Goal: Task Accomplishment & Management: Complete application form

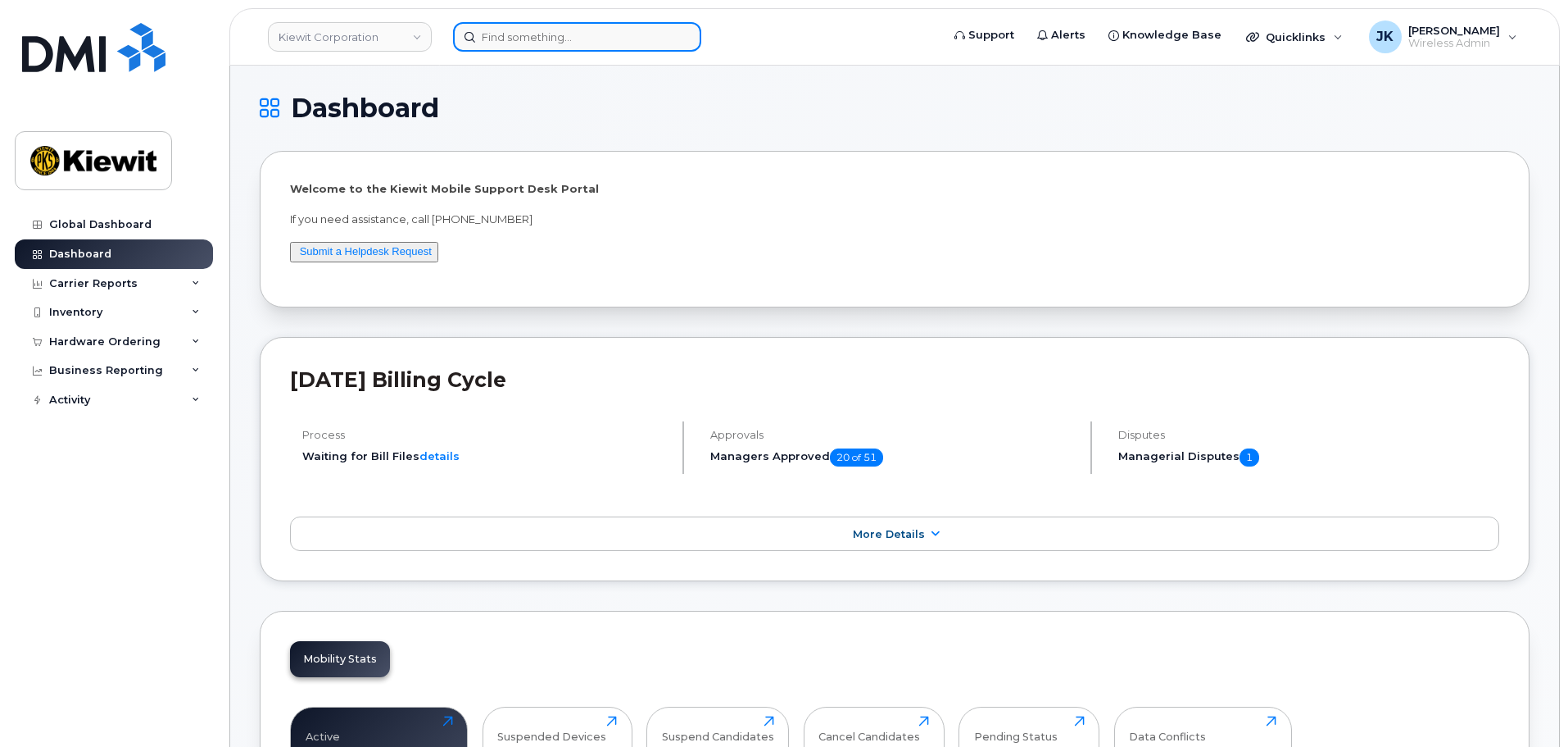
click at [599, 45] on input at bounding box center [577, 36] width 248 height 29
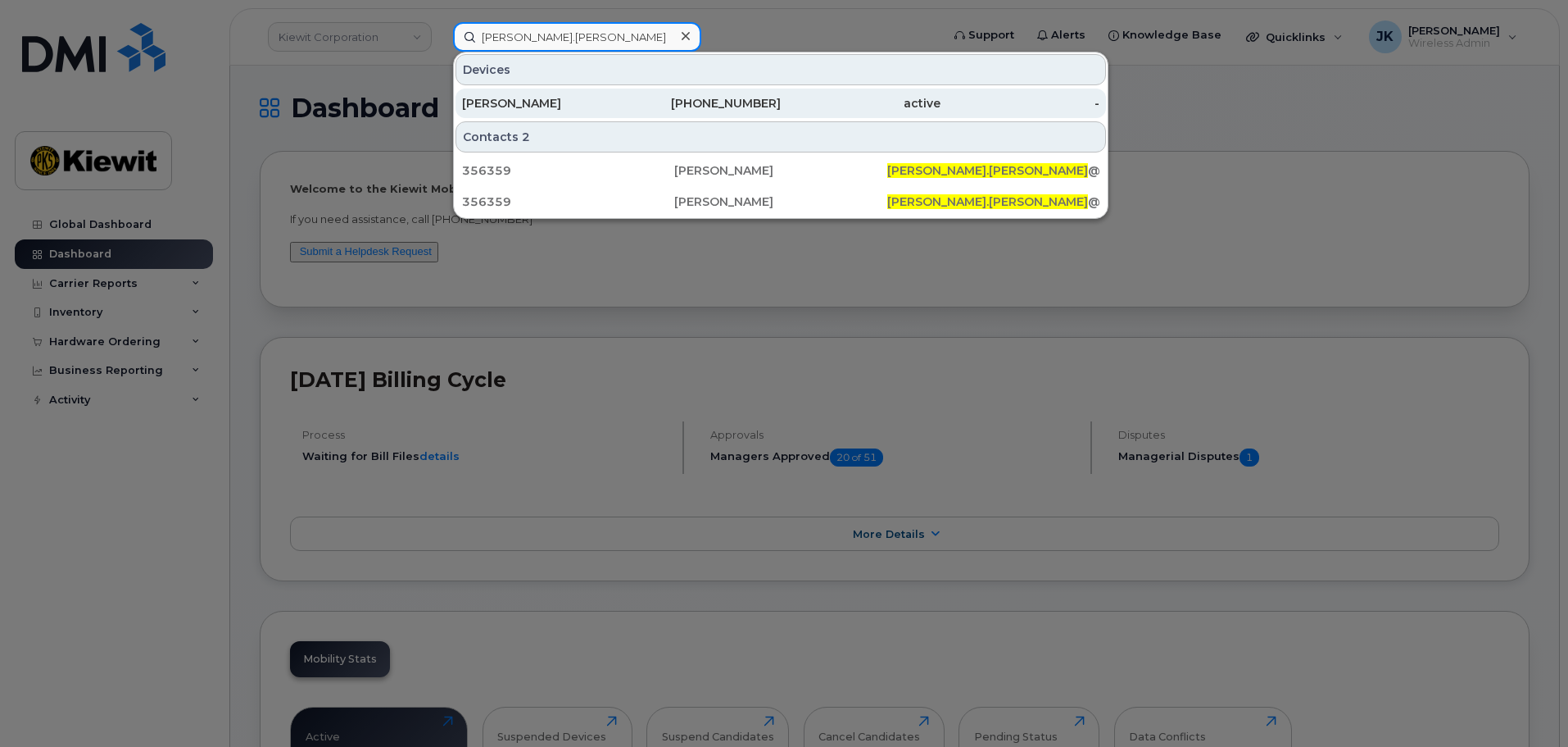
type input "Daniel.chung"
click at [694, 106] on div "480-688-4098" at bounding box center [702, 103] width 160 height 16
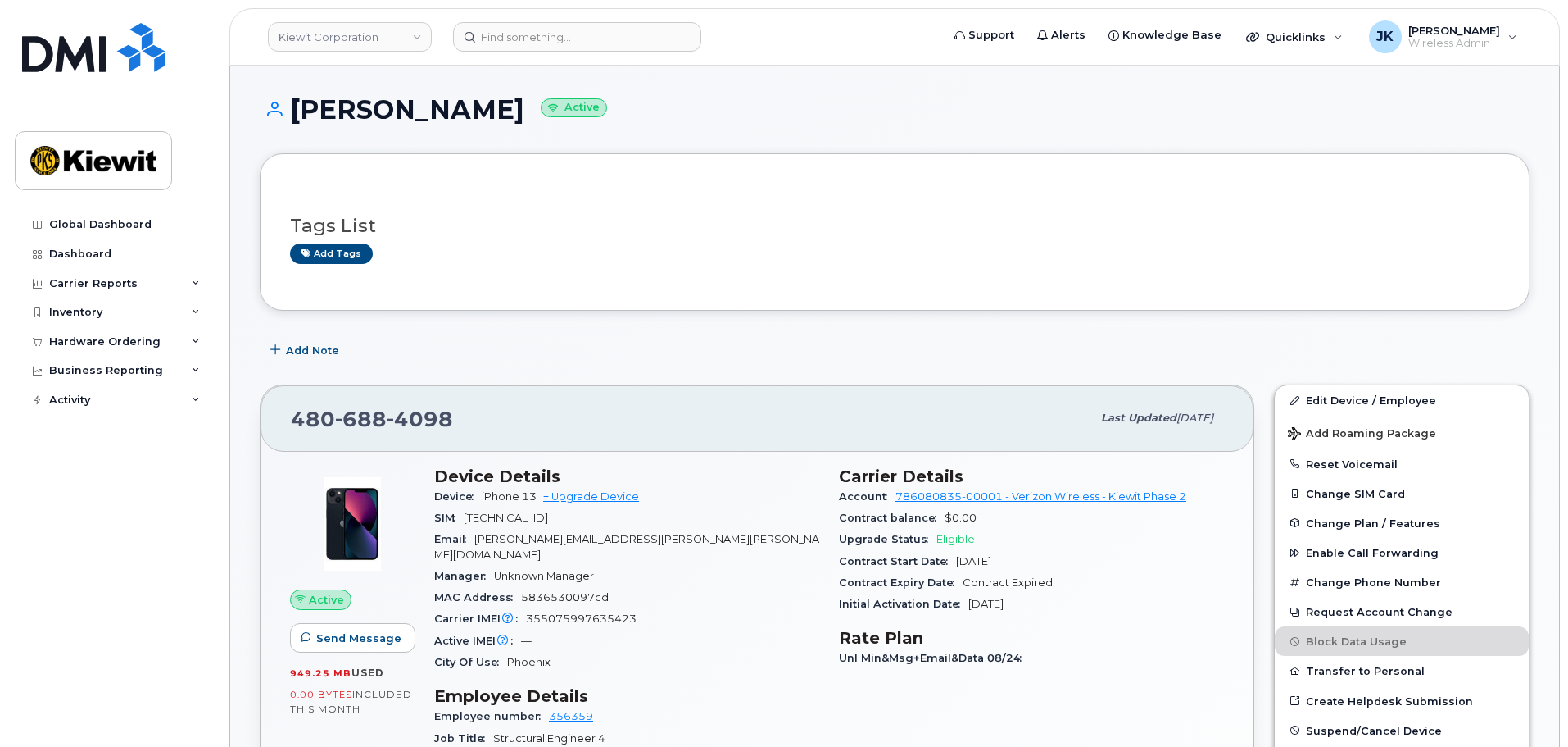
click at [726, 587] on div "MAC Address 5836530097cd" at bounding box center [626, 597] width 385 height 21
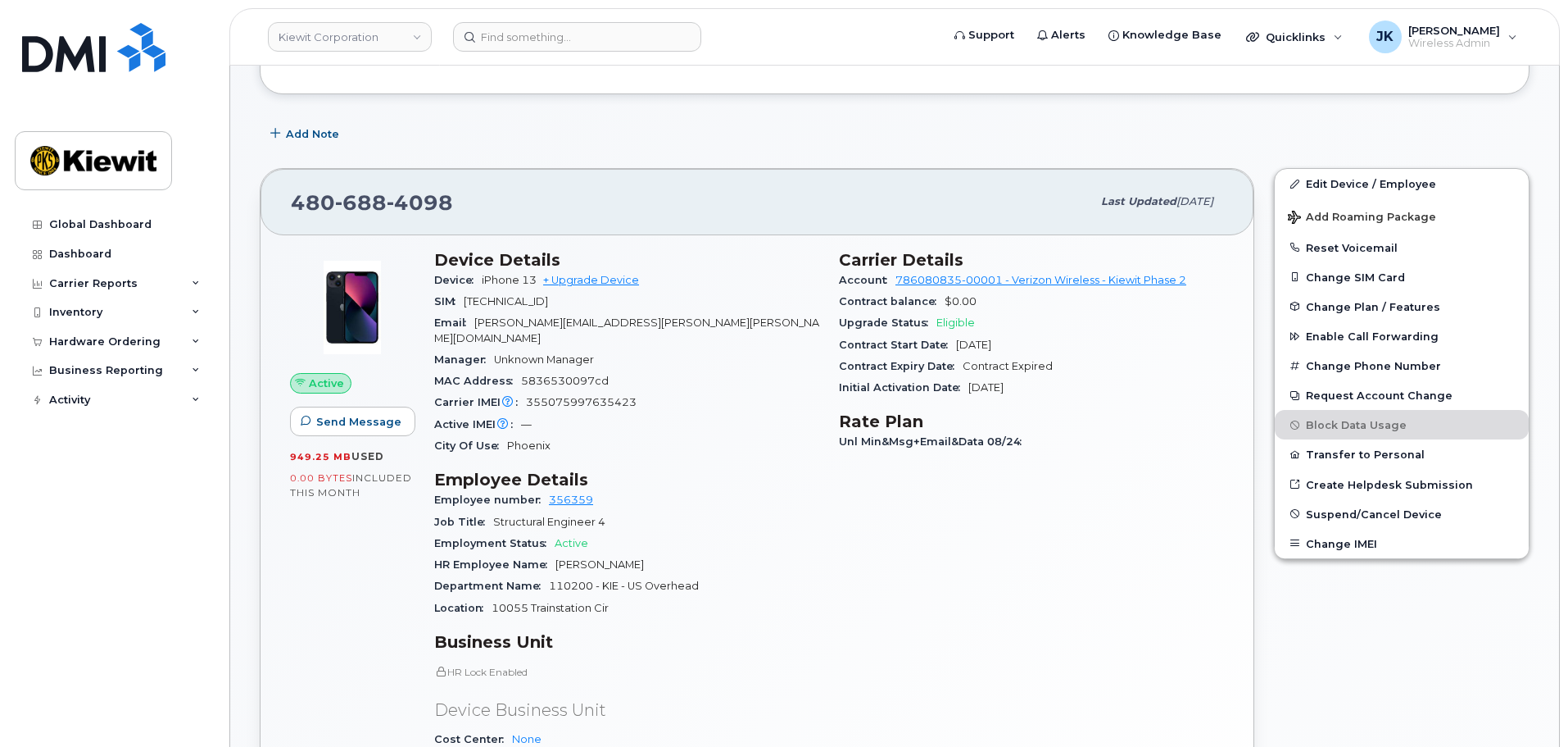
scroll to position [164, 0]
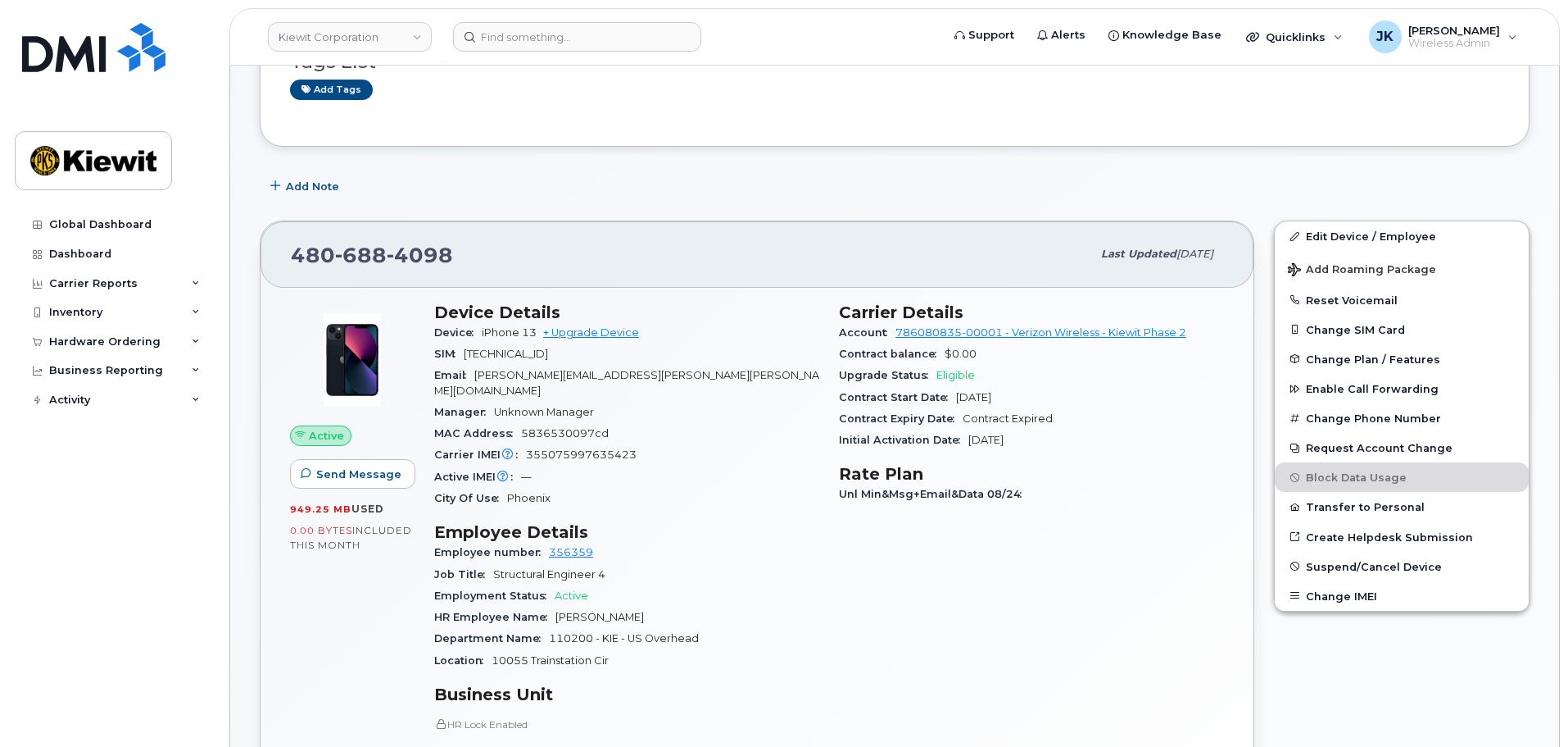
click at [734, 172] on div "Add Note" at bounding box center [895, 185] width 1269 height 29
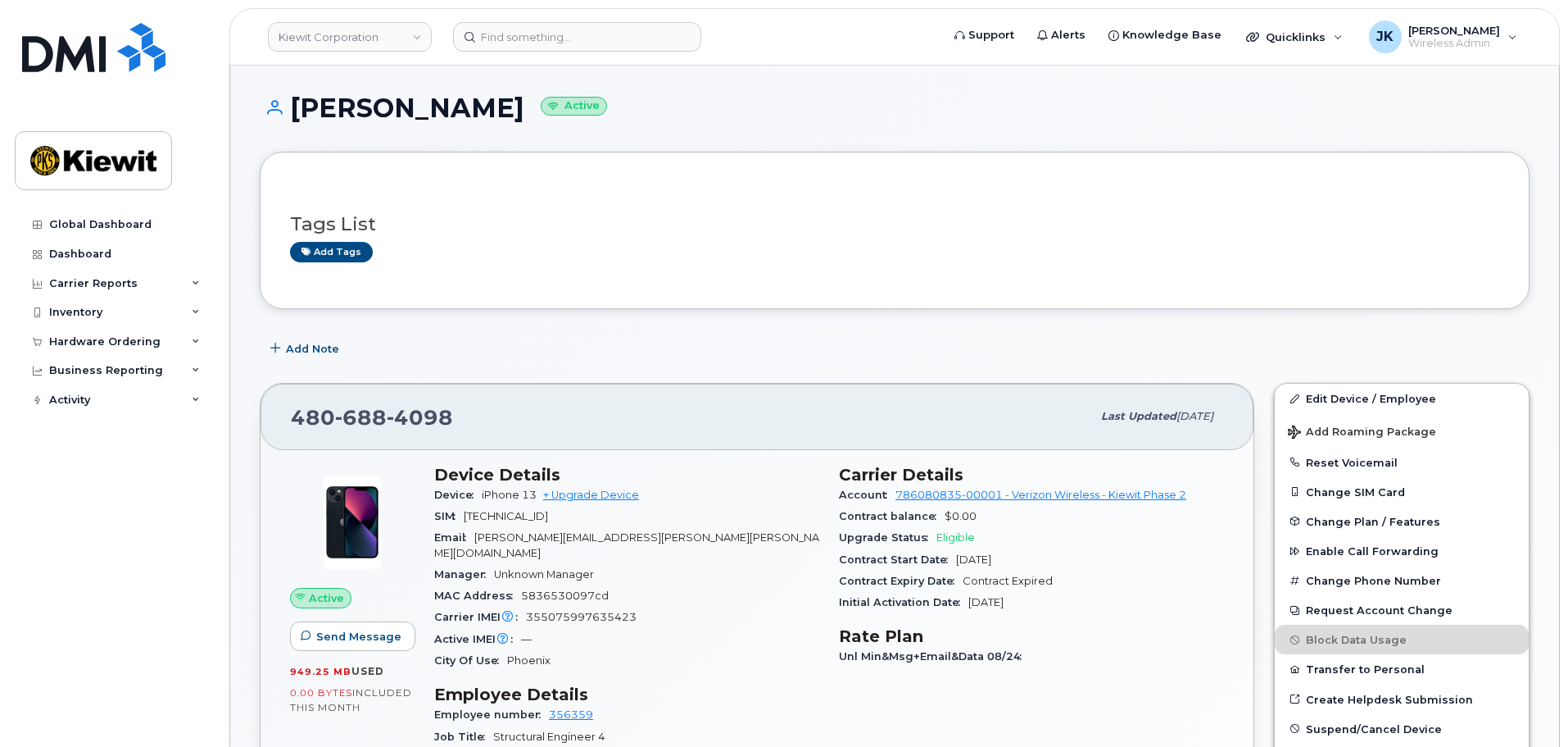
scroll to position [0, 0]
click at [194, 339] on icon at bounding box center [196, 342] width 8 height 8
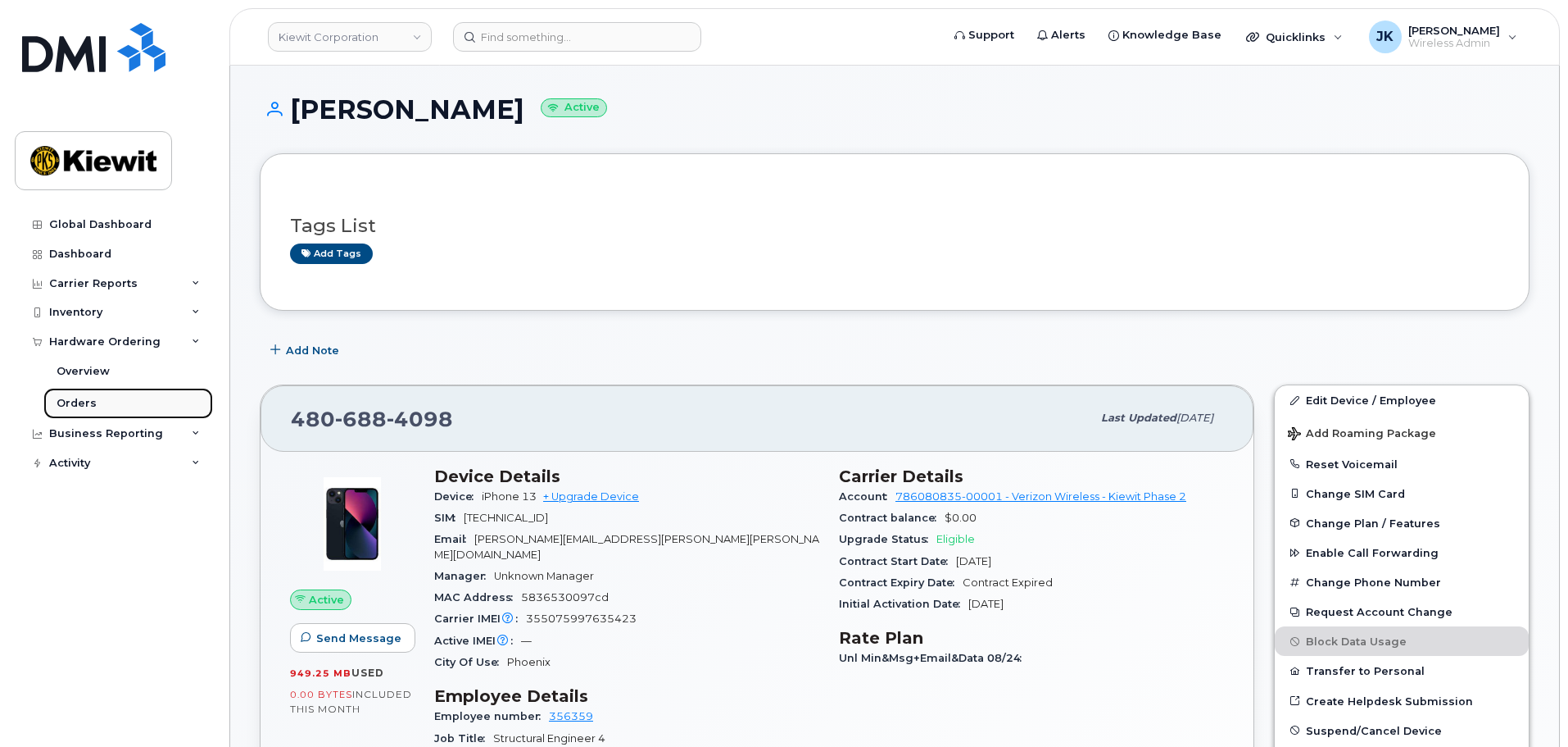
click at [176, 404] on link "Orders" at bounding box center [128, 403] width 169 height 31
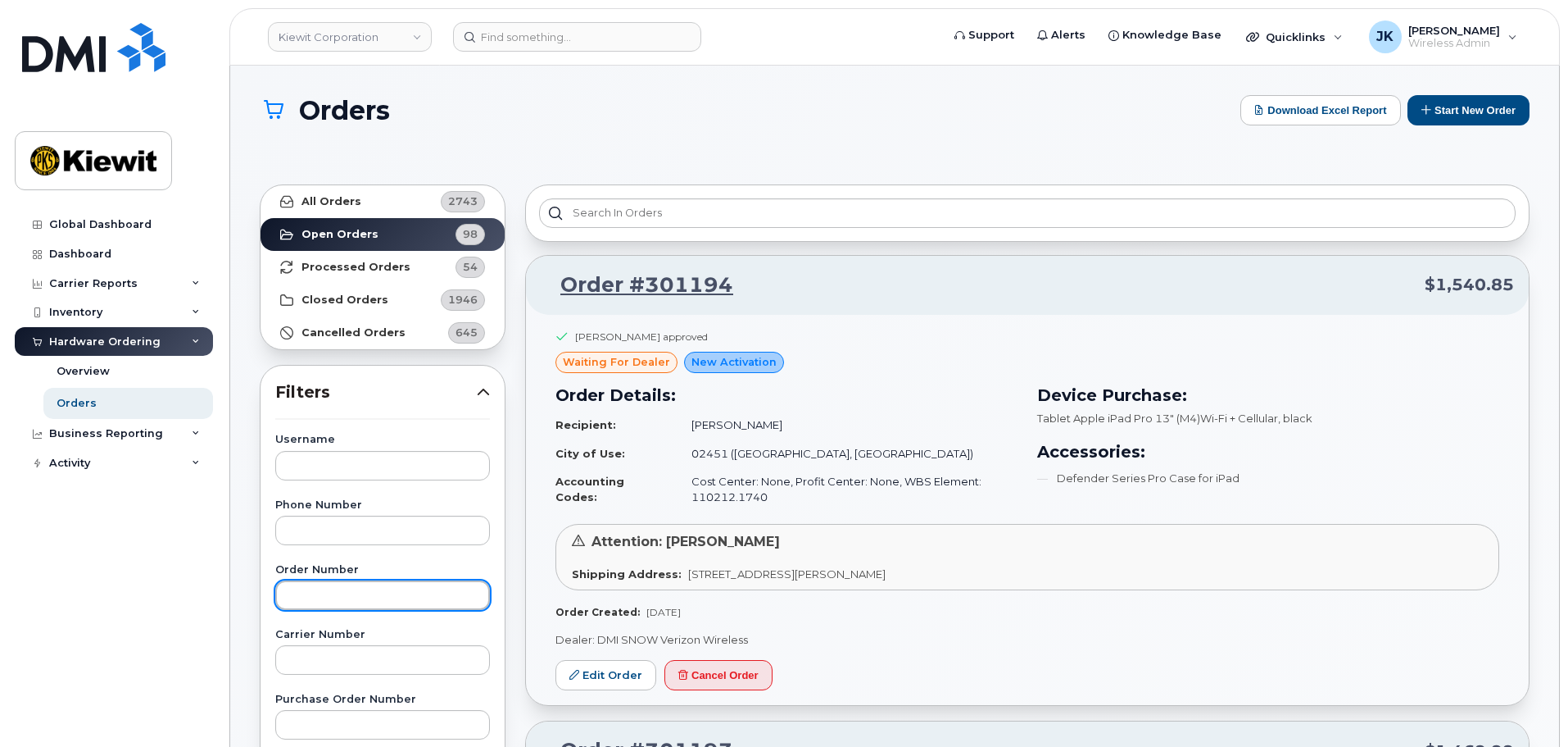
click at [353, 596] on input "text" at bounding box center [382, 595] width 215 height 29
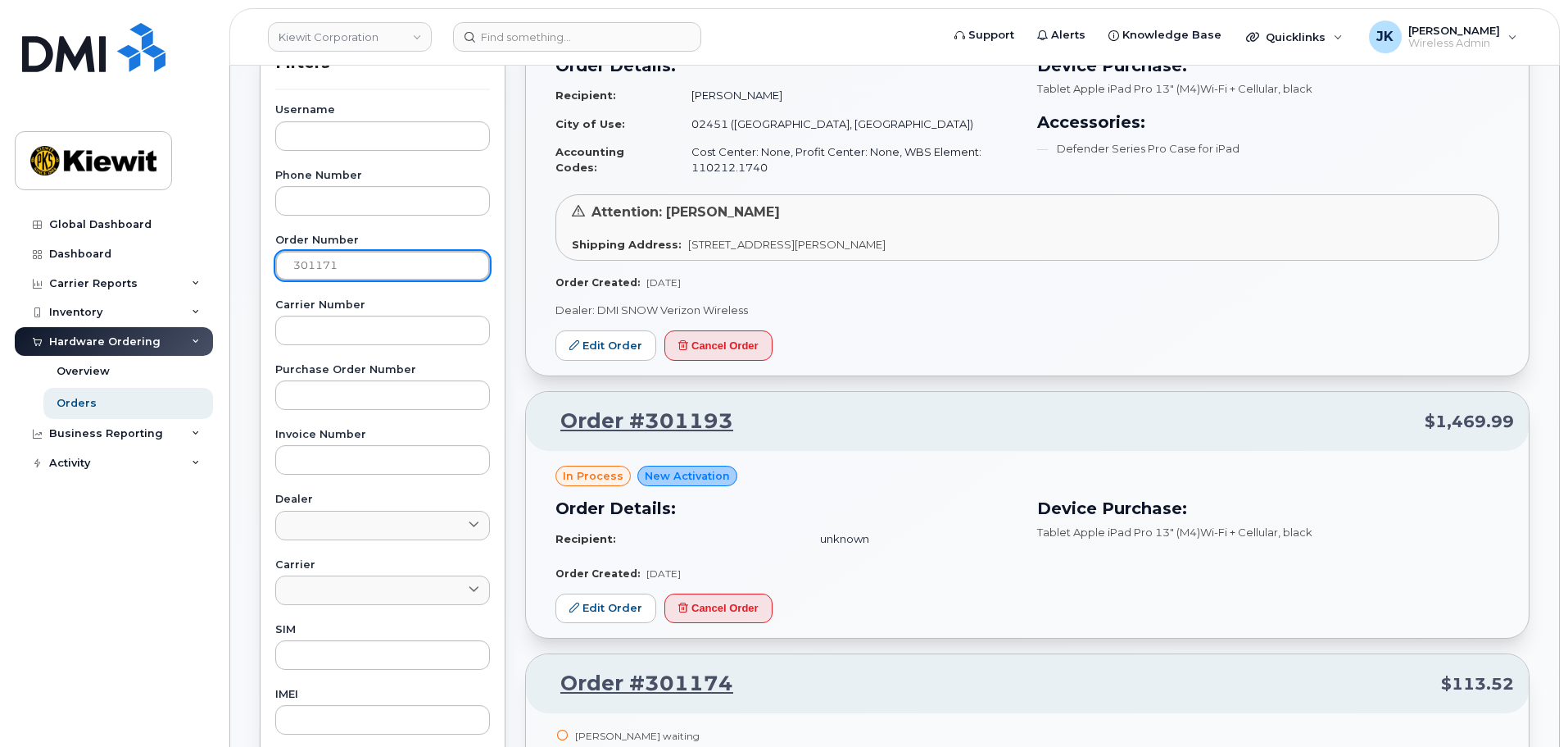
scroll to position [328, 0]
type input "301171"
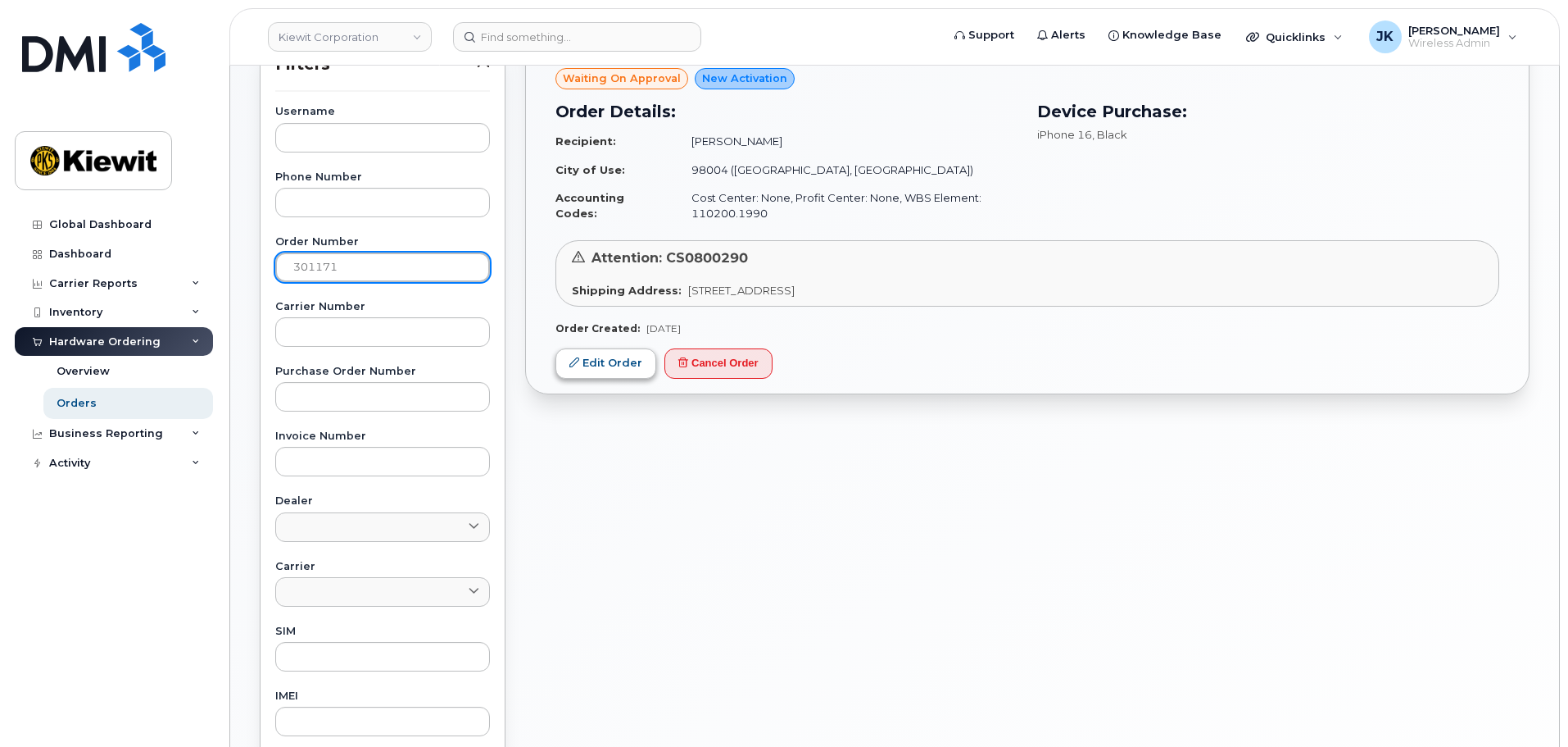
scroll to position [82, 0]
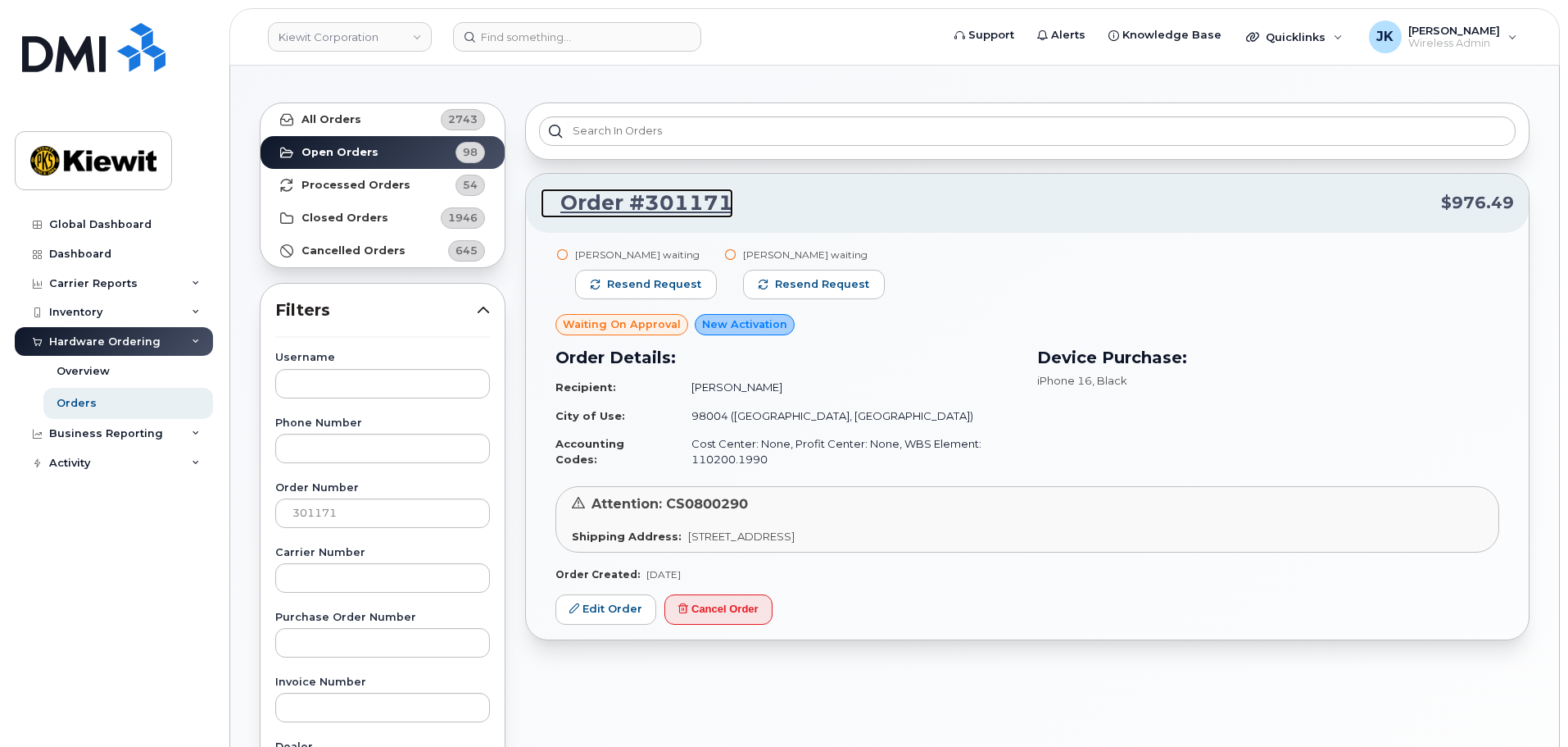
click at [645, 205] on link "Order #301171" at bounding box center [636, 203] width 193 height 29
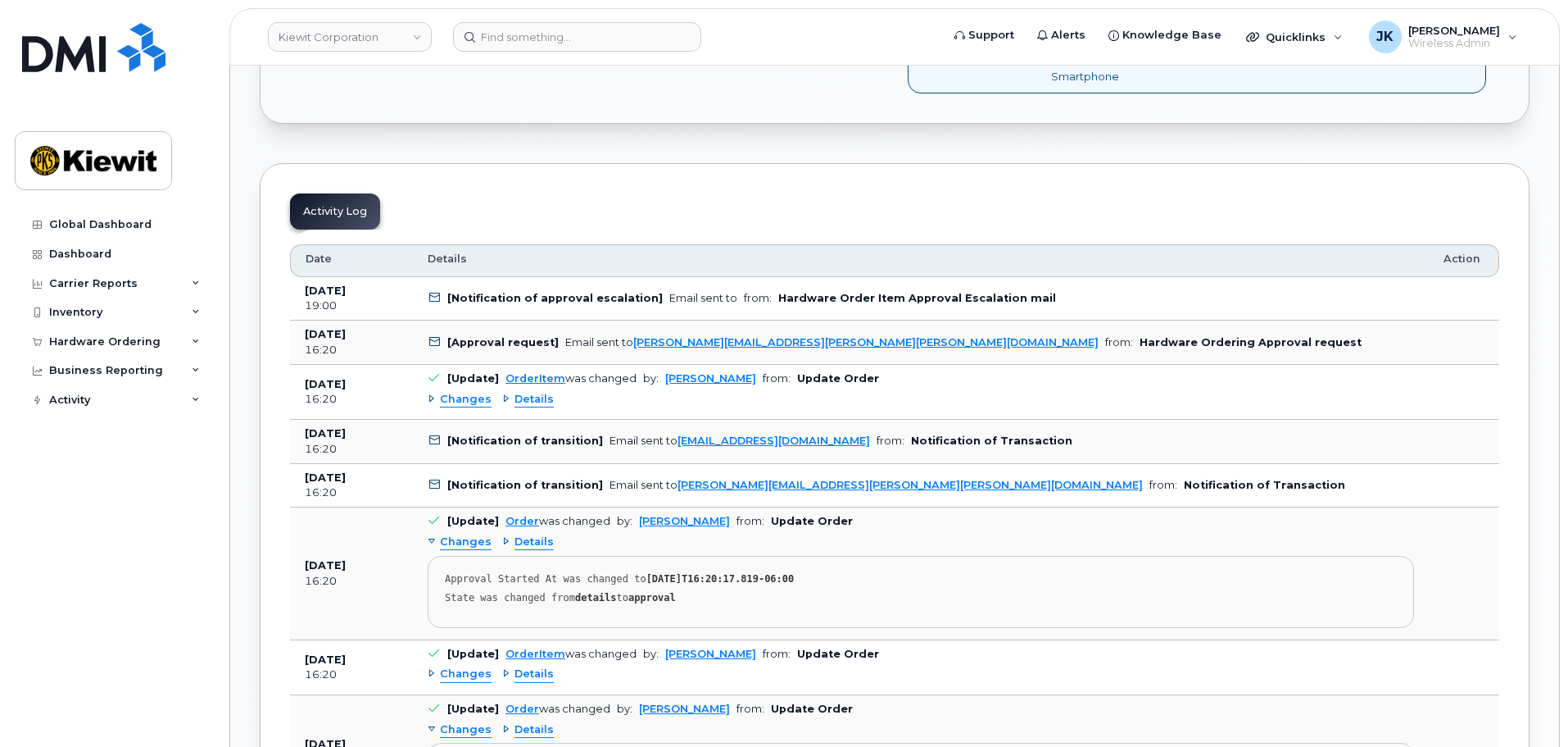
scroll to position [738, 0]
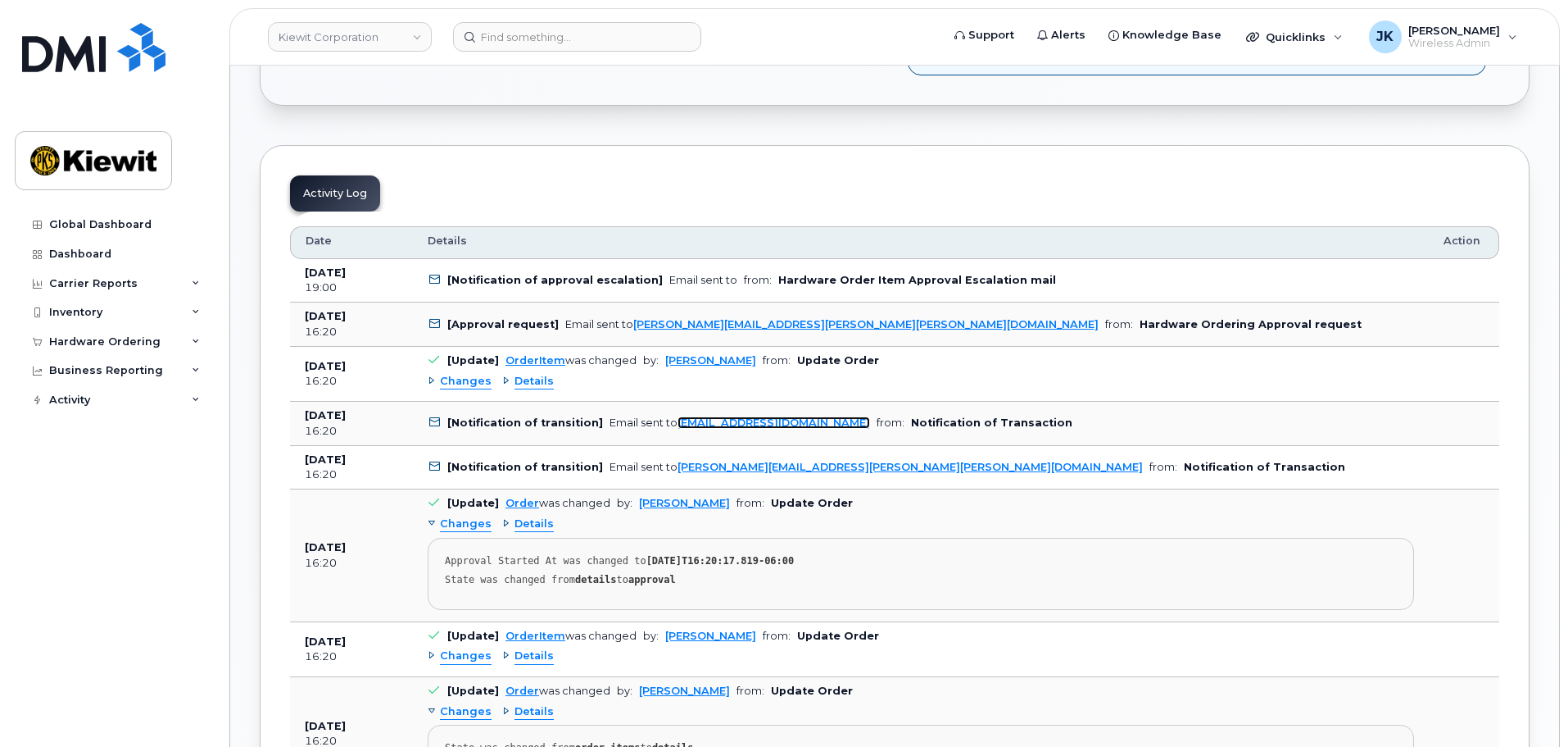
click at [743, 419] on link "ttedesco@dminc.com" at bounding box center [773, 422] width 193 height 13
click at [753, 418] on link "ttedesco@dminc.com" at bounding box center [773, 422] width 193 height 13
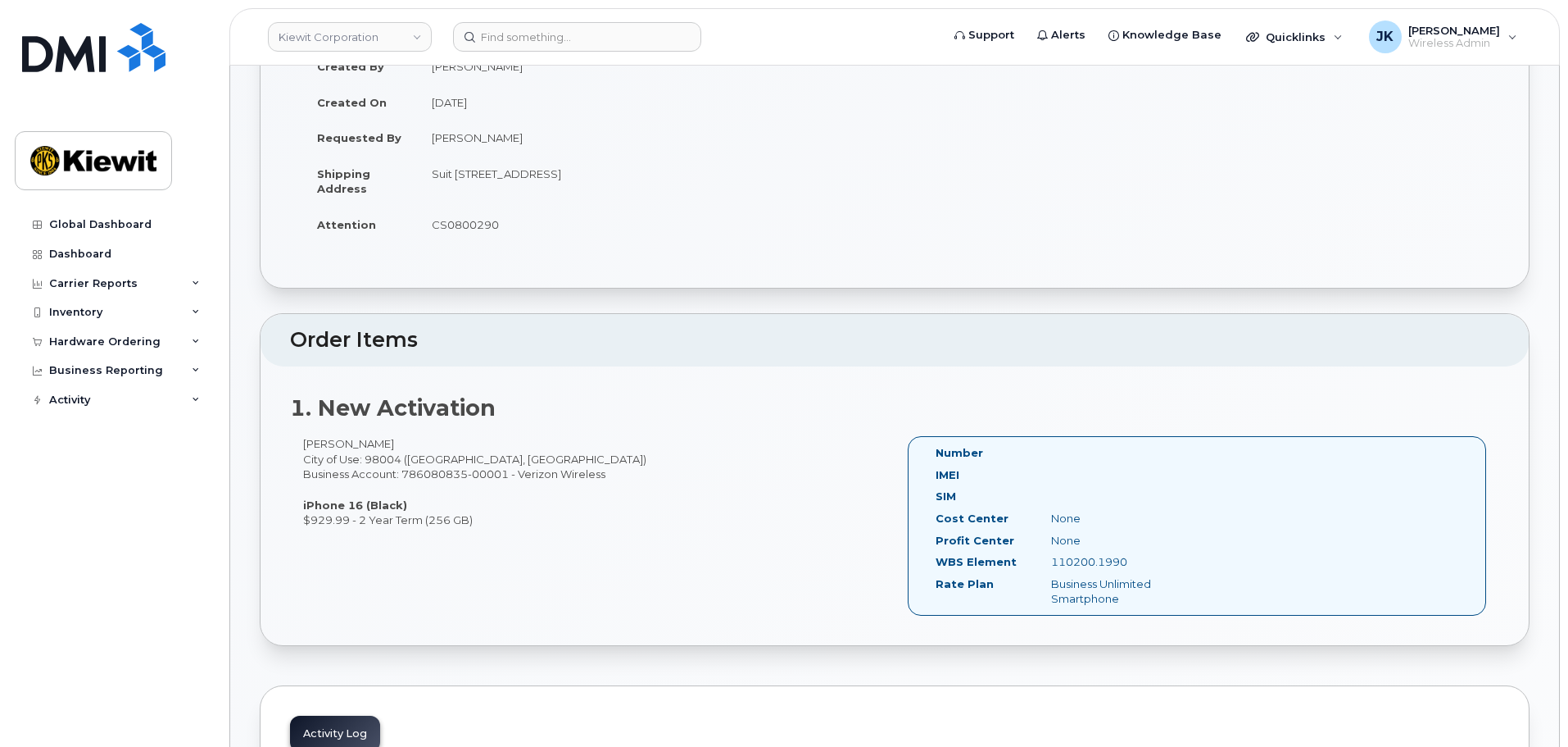
scroll to position [0, 0]
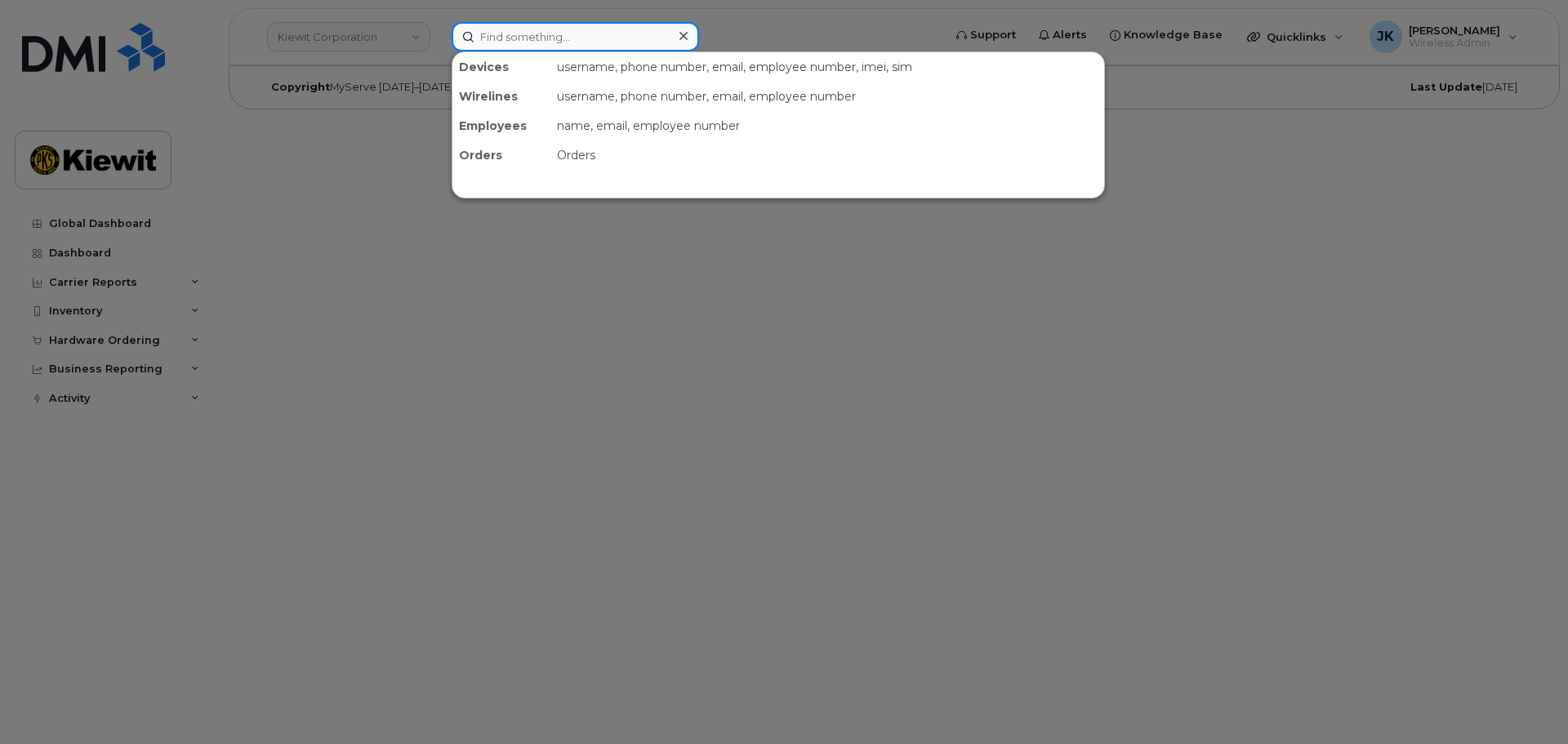
click at [517, 40] on input at bounding box center [575, 36] width 247 height 29
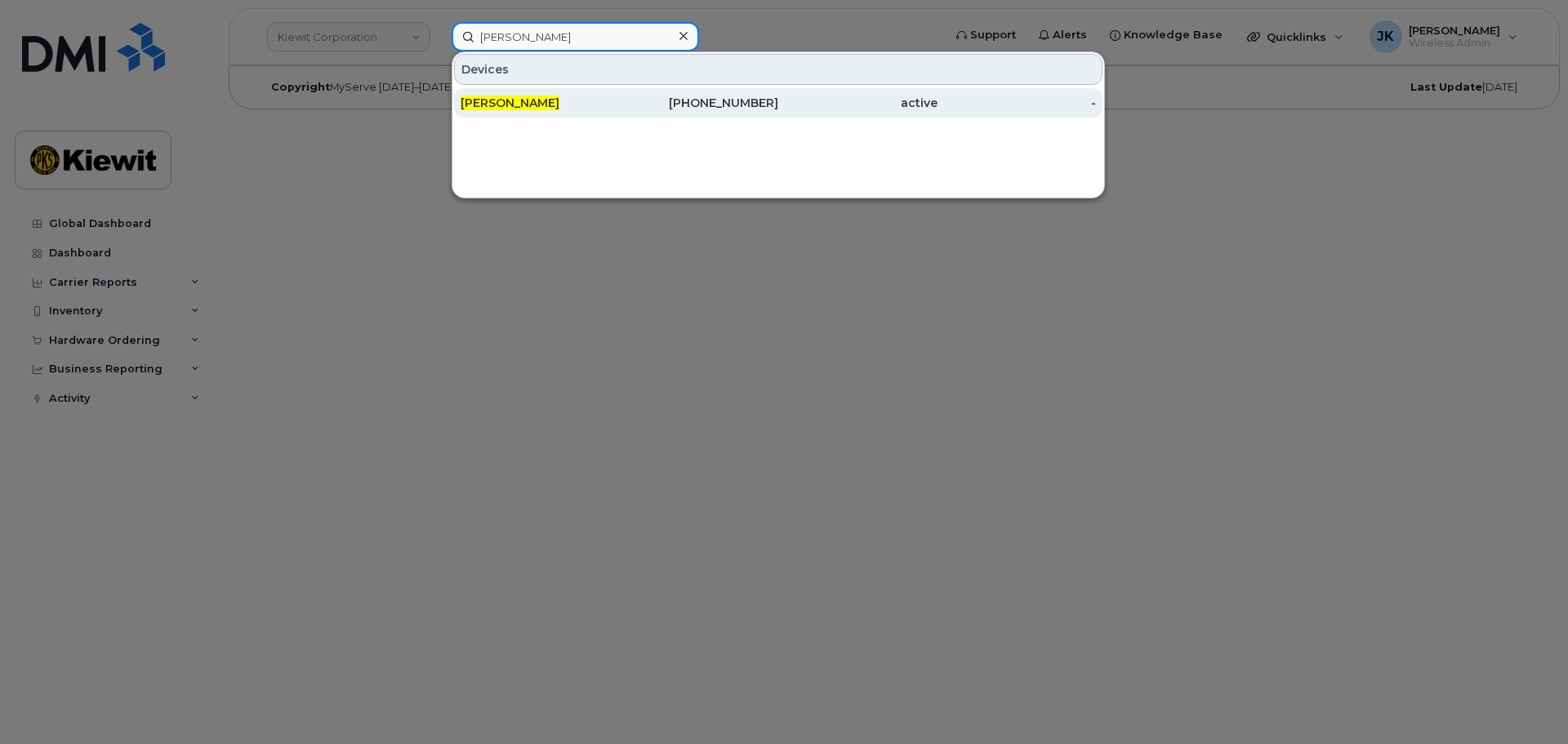
type input "daniel chung"
click at [566, 101] on div "DANIEL CHUNG" at bounding box center [540, 102] width 159 height 16
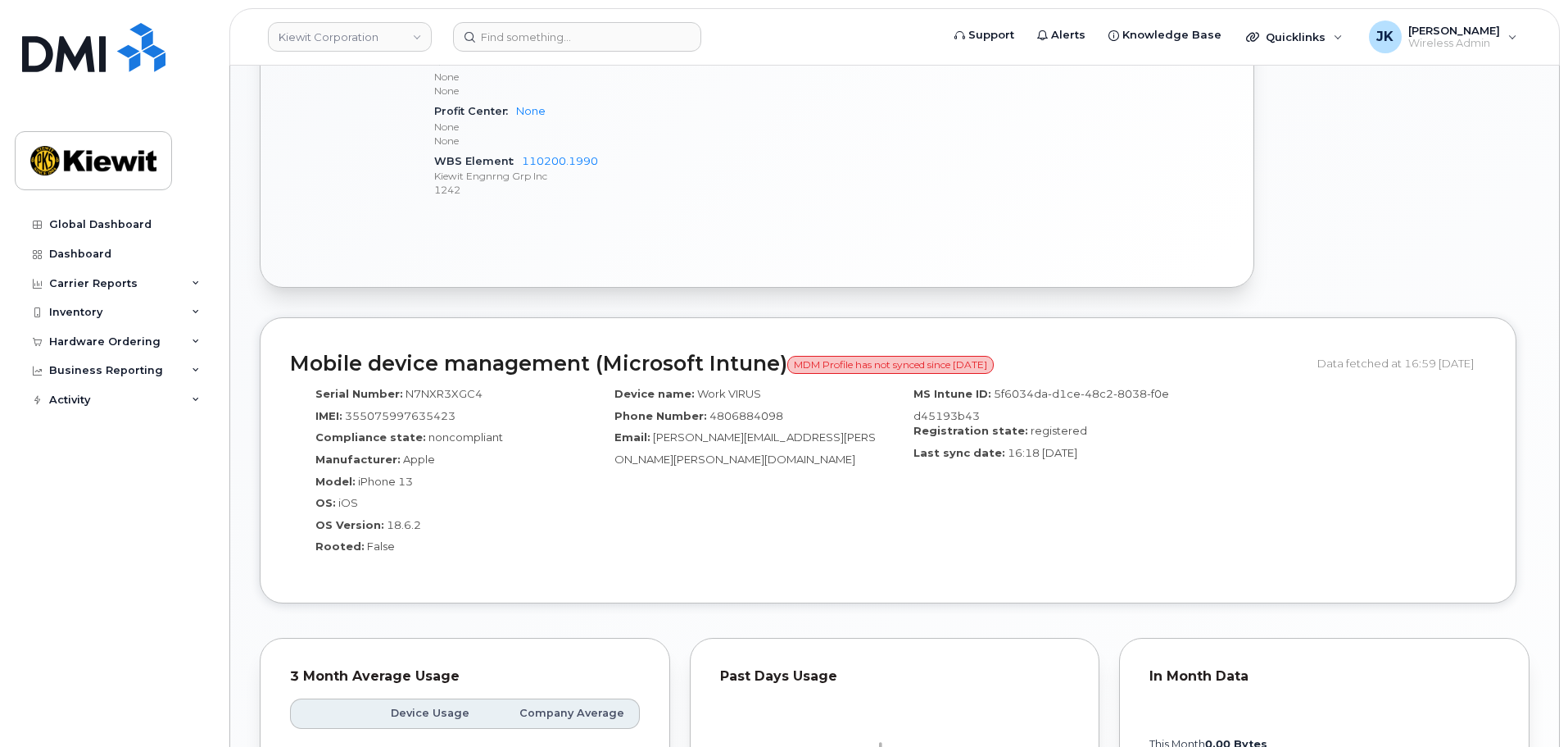
scroll to position [984, 0]
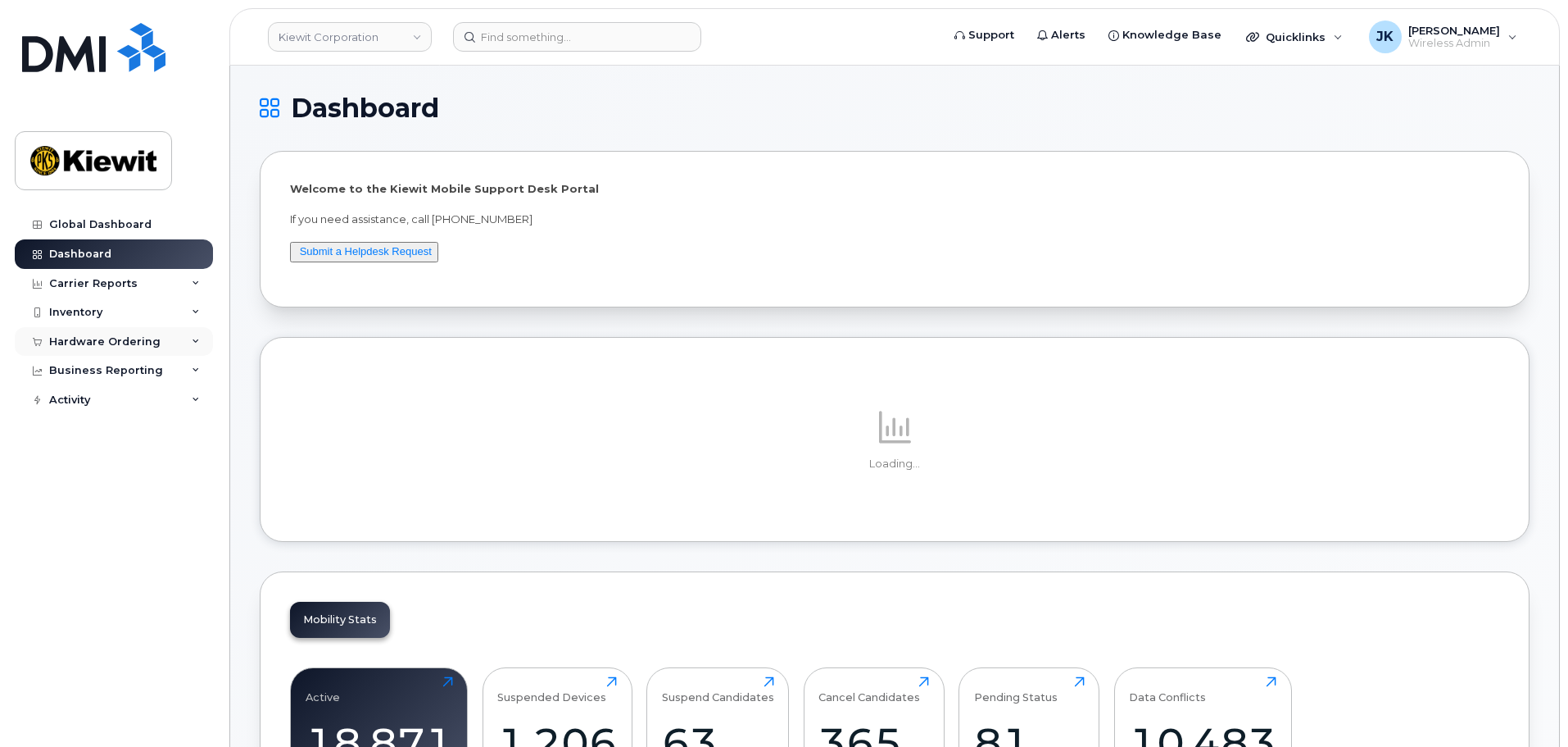
click at [106, 345] on div "Hardware Ordering" at bounding box center [104, 342] width 111 height 13
click at [109, 398] on link "Orders" at bounding box center [128, 403] width 169 height 31
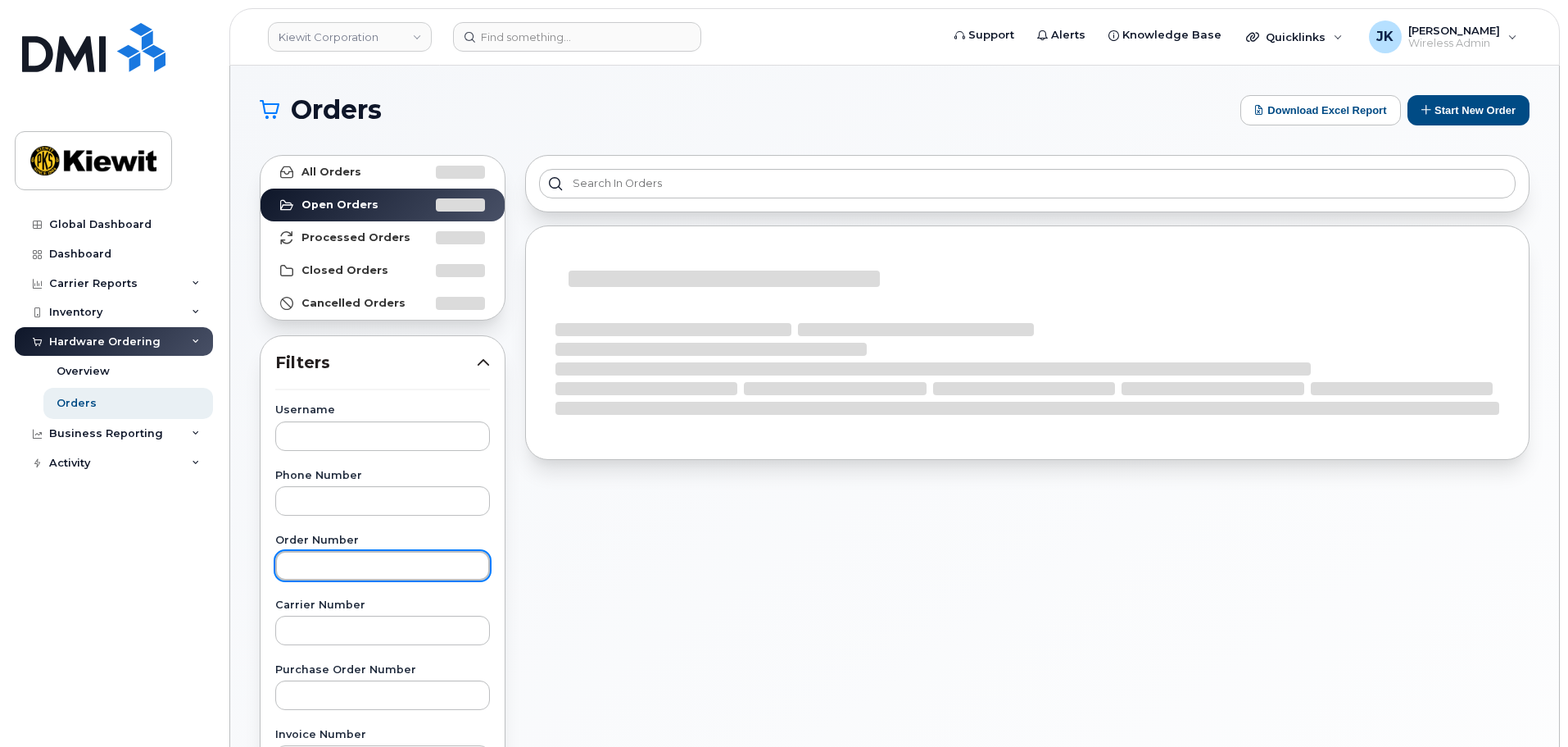
click at [377, 565] on input "text" at bounding box center [382, 565] width 215 height 29
paste input "301204"
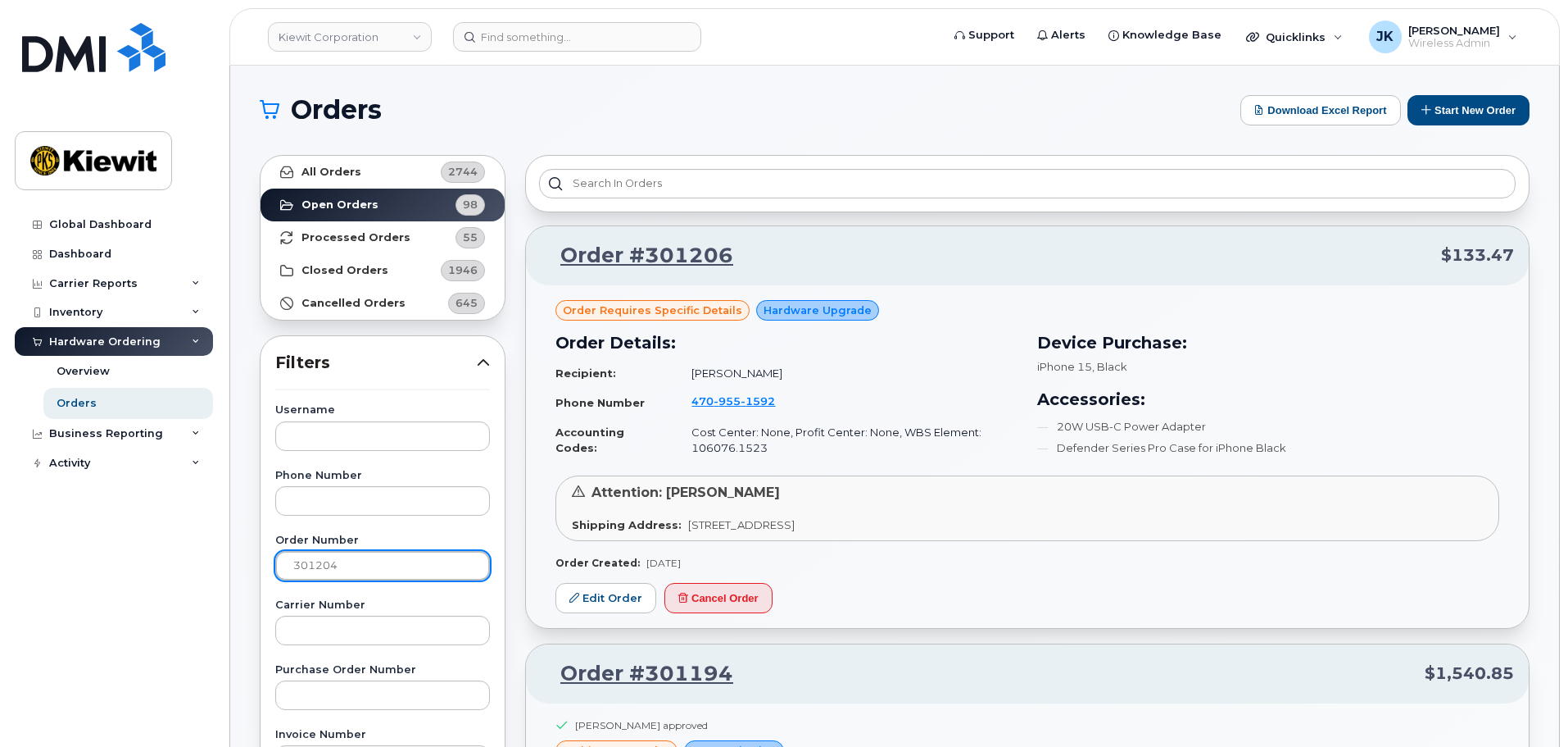
type input "301204"
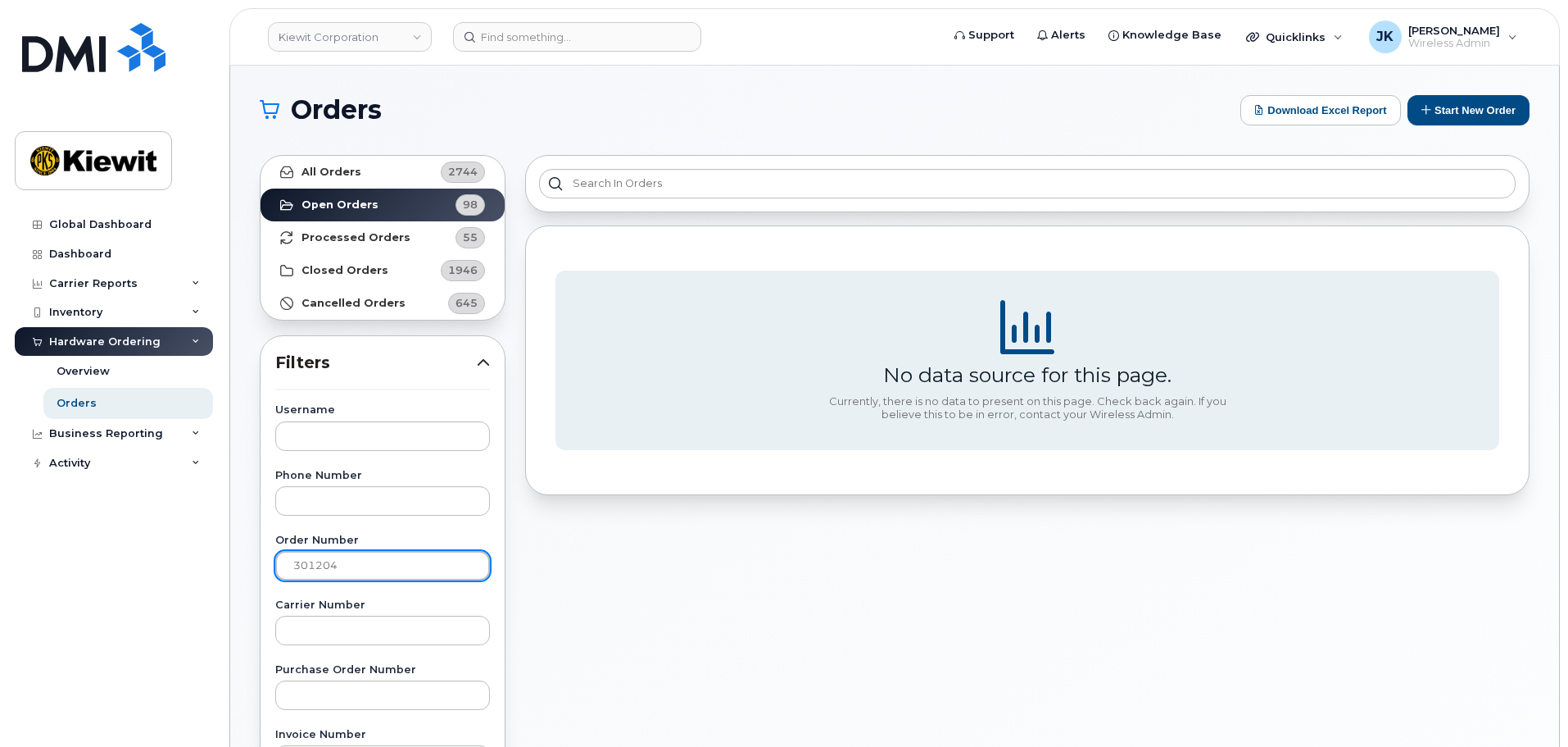
drag, startPoint x: 345, startPoint y: 566, endPoint x: 184, endPoint y: 566, distance: 161.0
click at [230, 566] on div "Kiewit Corporation Support Alerts Knowledge Base Quicklinks Suspend / Cancel De…" at bounding box center [894, 691] width 1329 height 1251
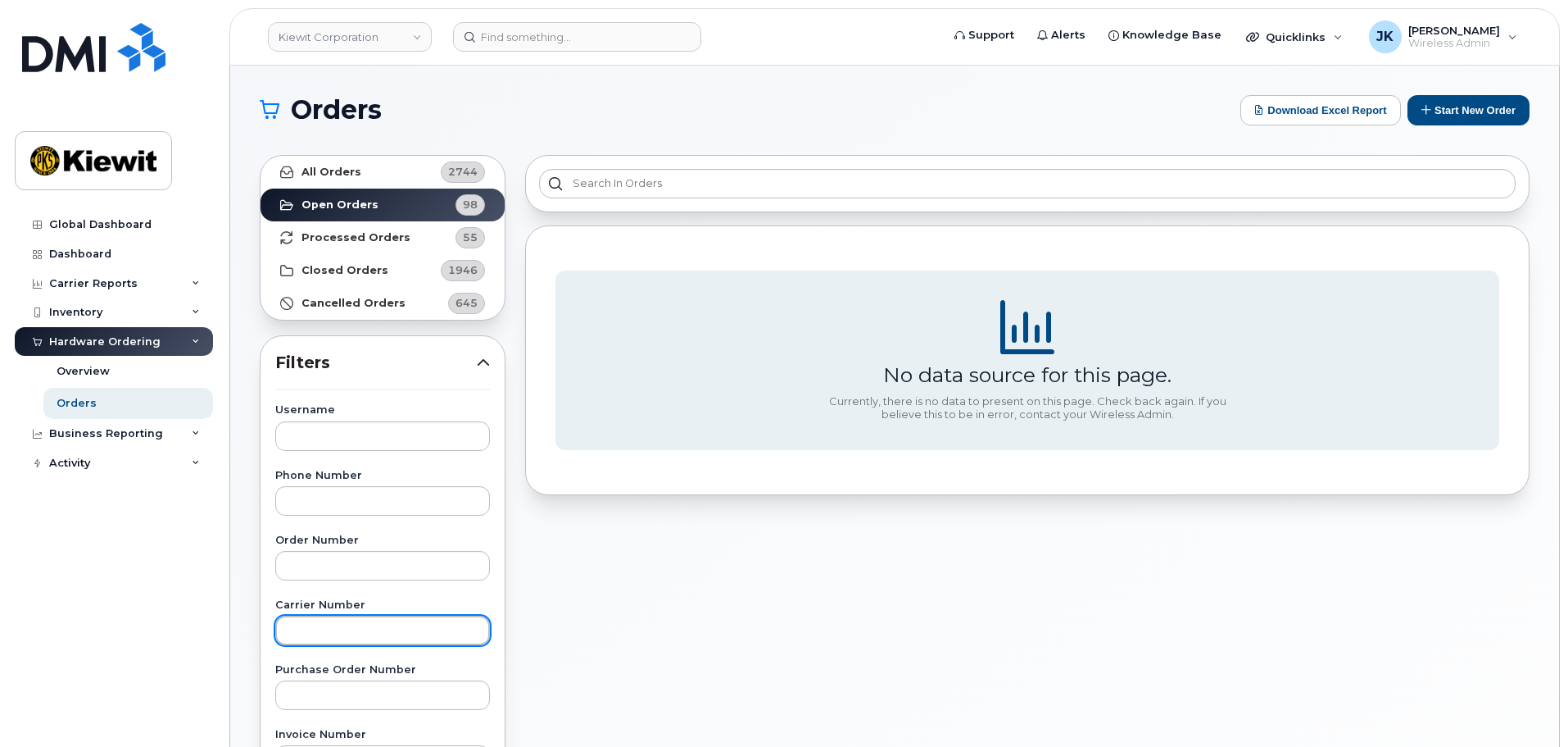
click at [419, 641] on input "text" at bounding box center [382, 630] width 215 height 29
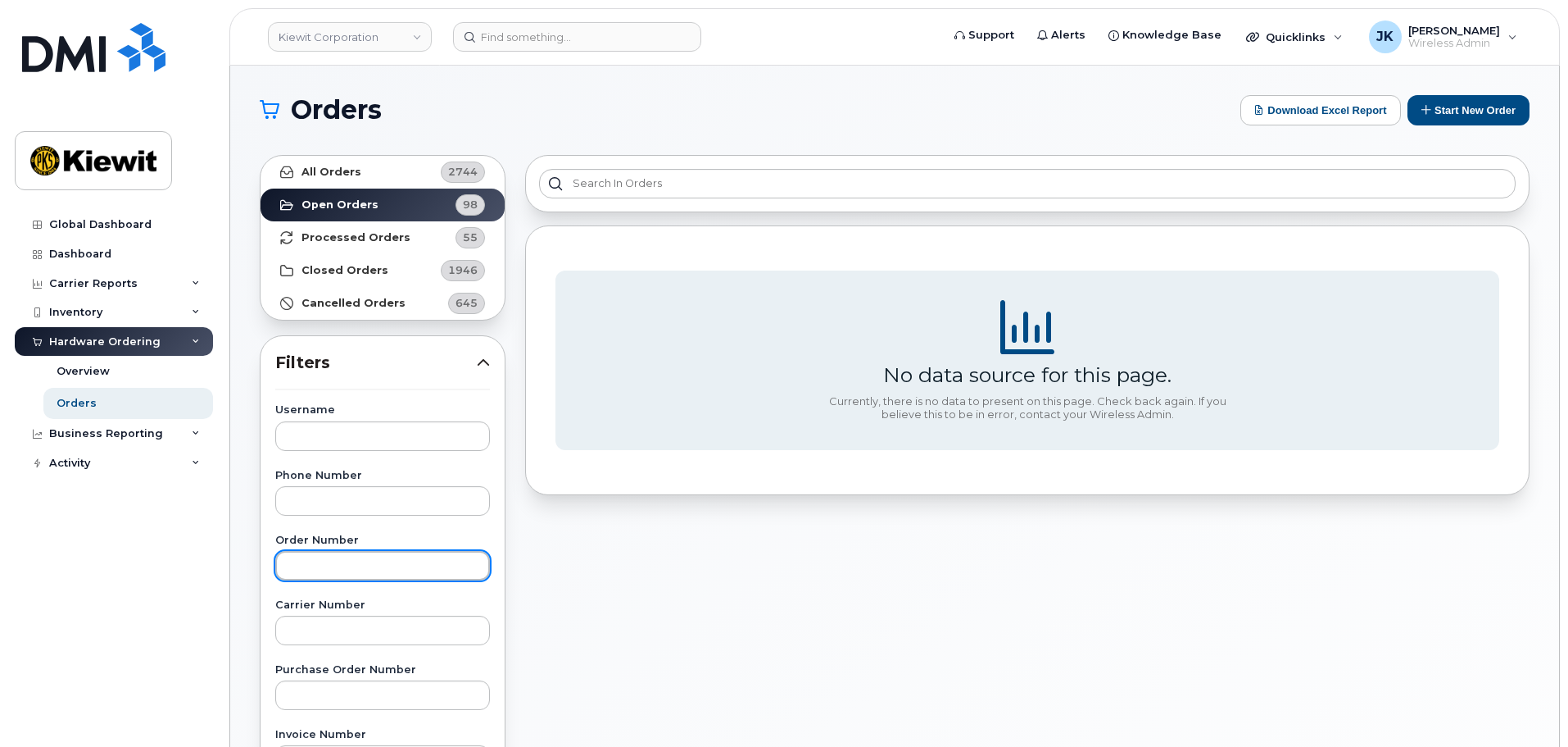
click at [423, 568] on input "text" at bounding box center [382, 565] width 215 height 29
type input "301204"
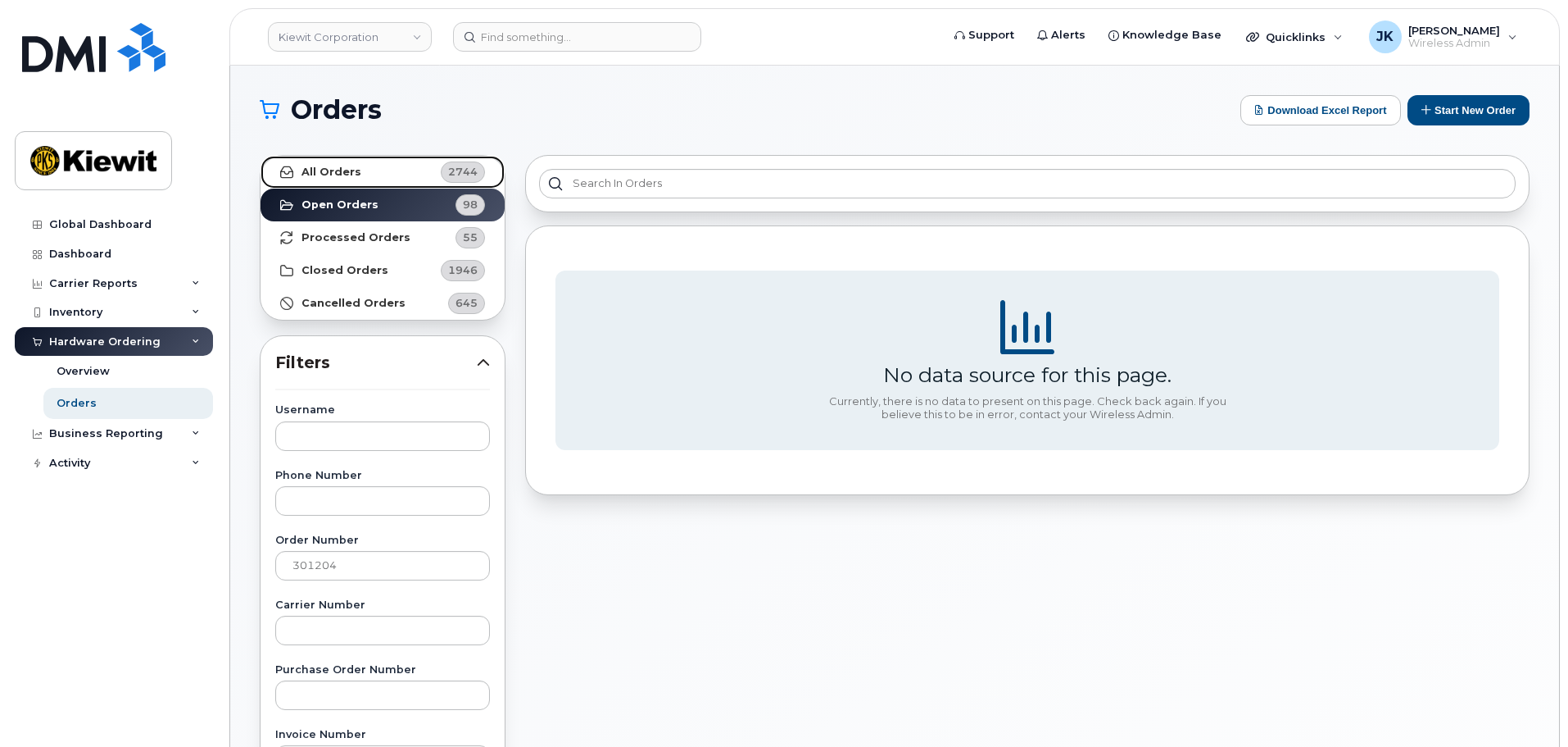
click at [371, 173] on link "All Orders 2744" at bounding box center [382, 172] width 244 height 33
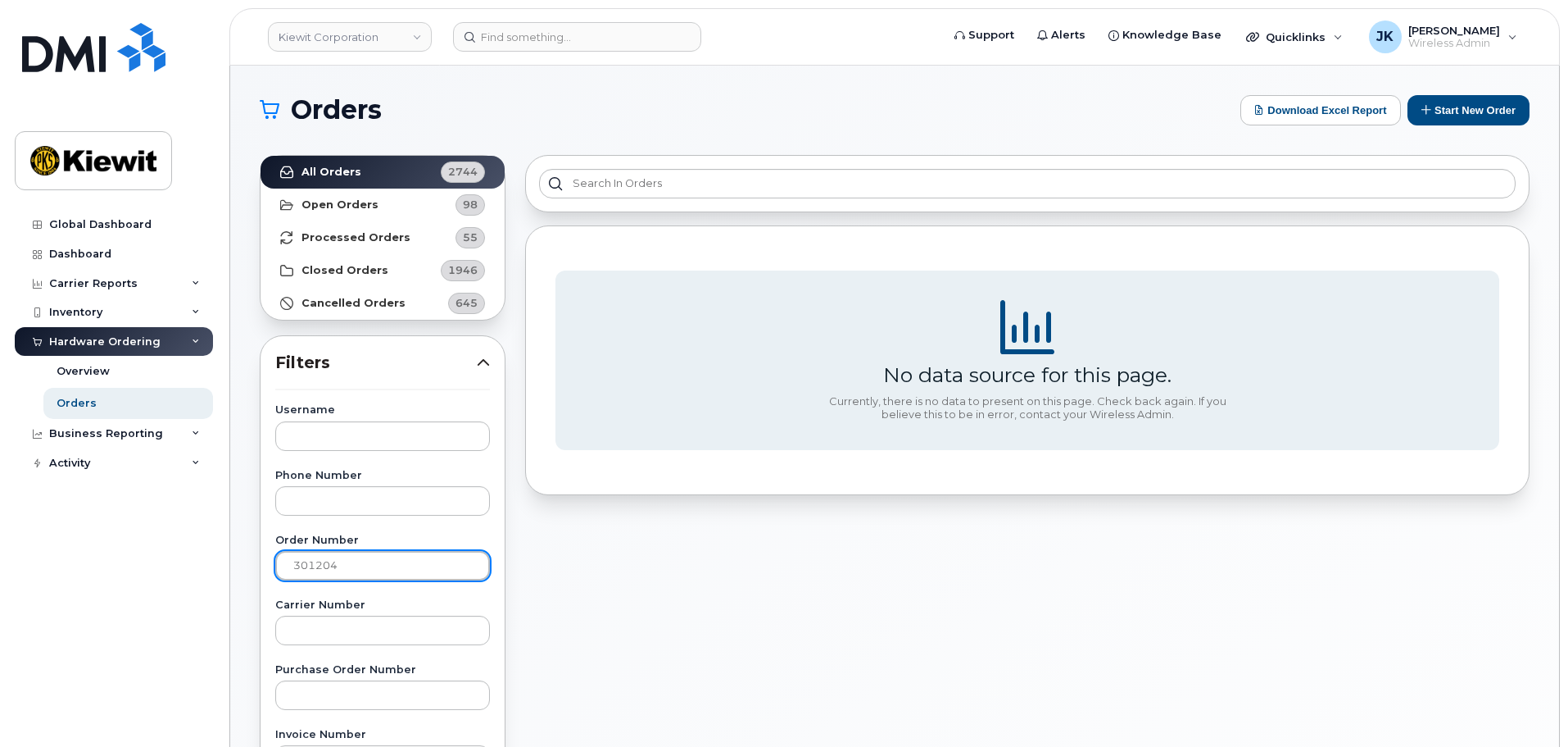
click at [364, 561] on input "301204" at bounding box center [382, 565] width 215 height 29
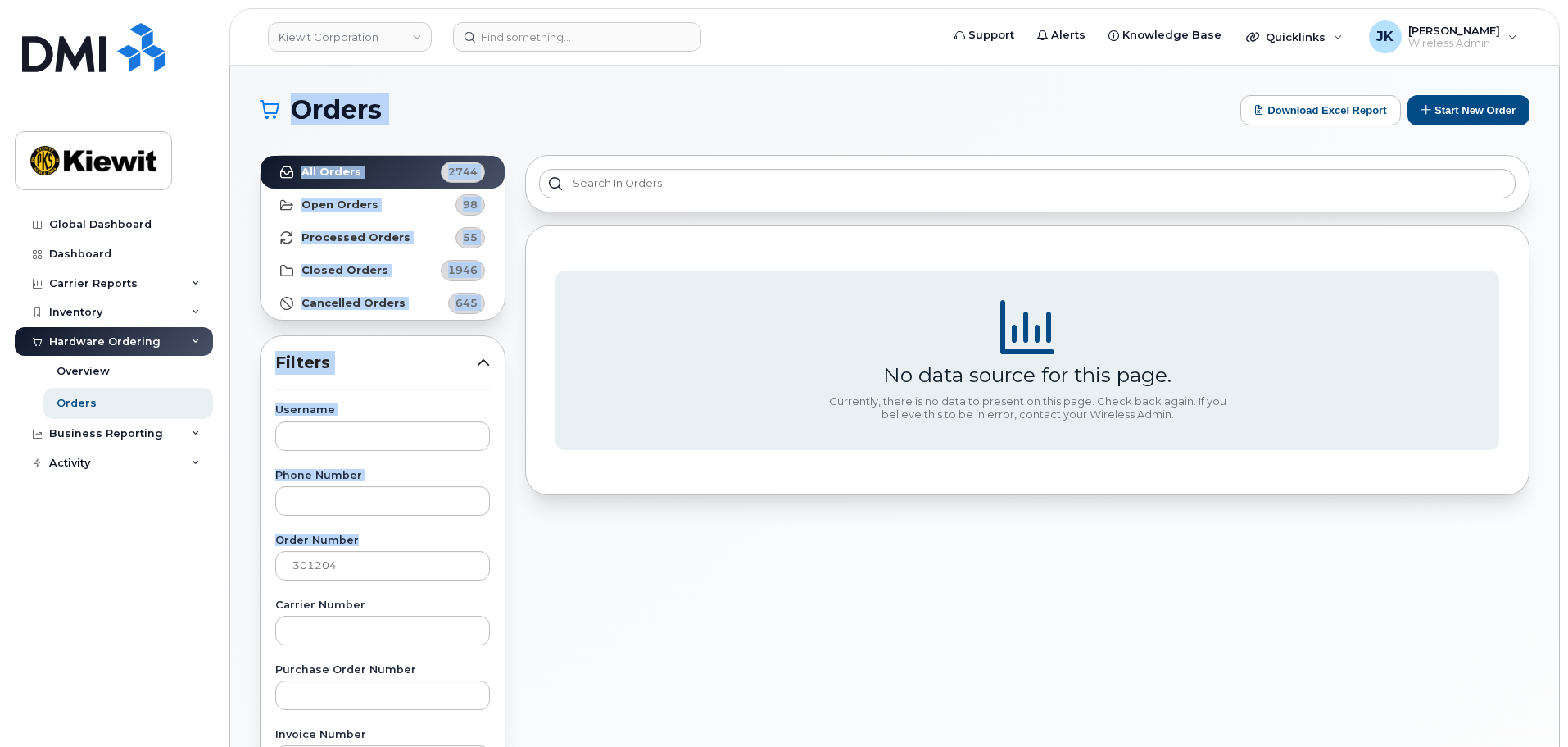
drag, startPoint x: 358, startPoint y: 548, endPoint x: 159, endPoint y: 588, distance: 203.0
click at [230, 588] on div "Kiewit Corporation Support Alerts Knowledge Base Quicklinks Suspend / Cancel De…" at bounding box center [894, 691] width 1329 height 1251
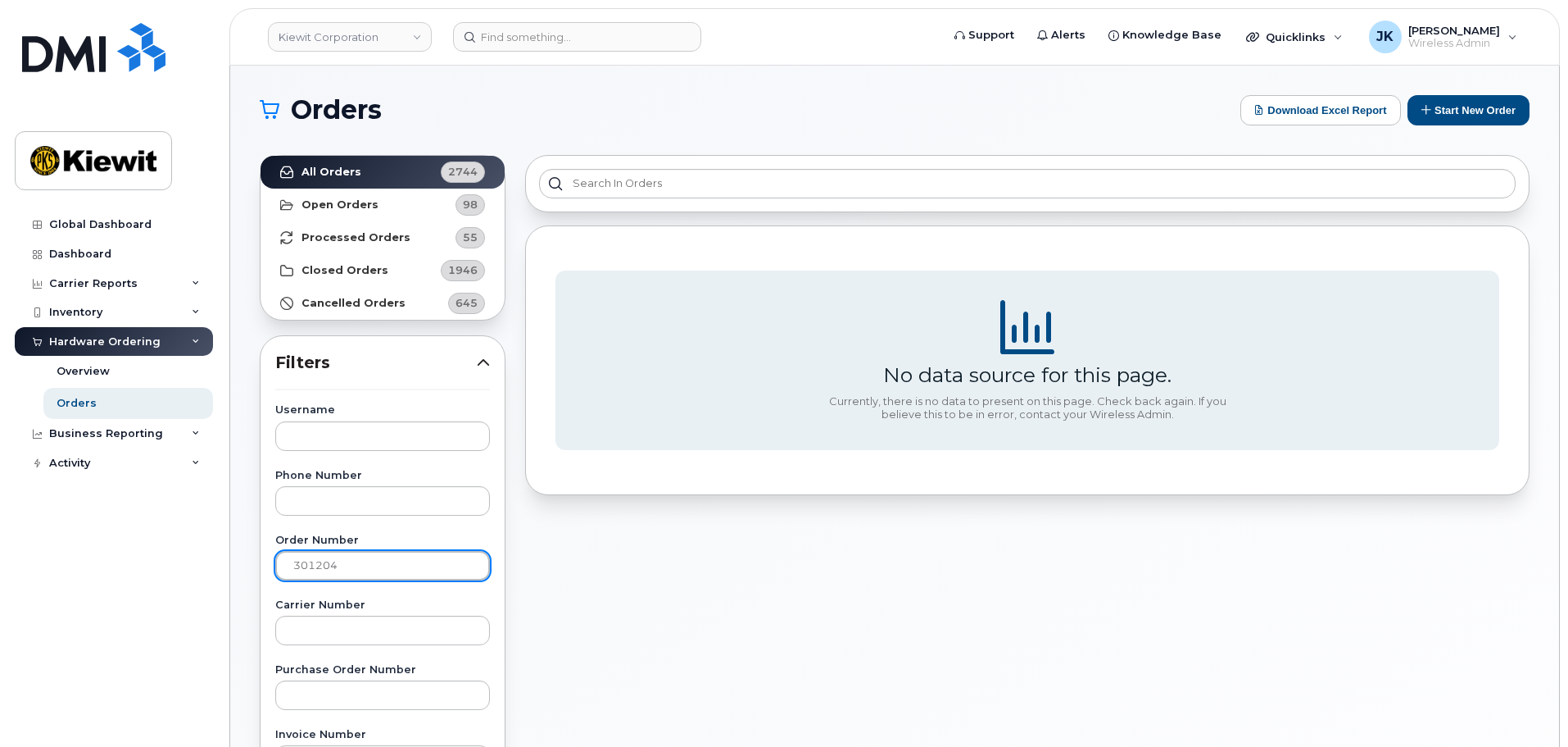
drag, startPoint x: 344, startPoint y: 559, endPoint x: 226, endPoint y: 563, distance: 118.1
click at [226, 563] on body "Kiewit Corporation Support Alerts Knowledge Base Quicklinks Suspend / Cancel De…" at bounding box center [784, 684] width 1568 height 1369
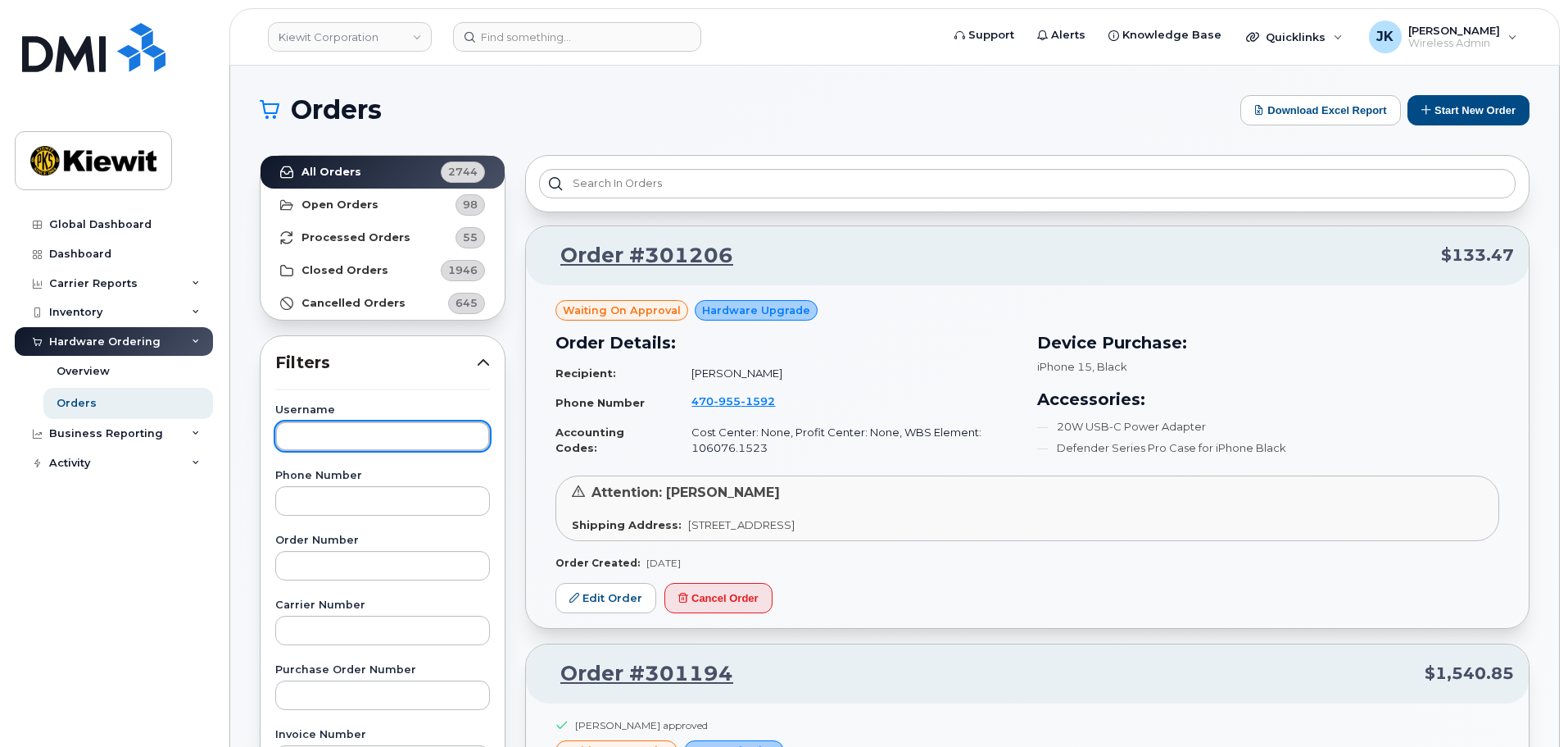
click at [401, 436] on input "text" at bounding box center [382, 435] width 215 height 29
type input "victor wang"
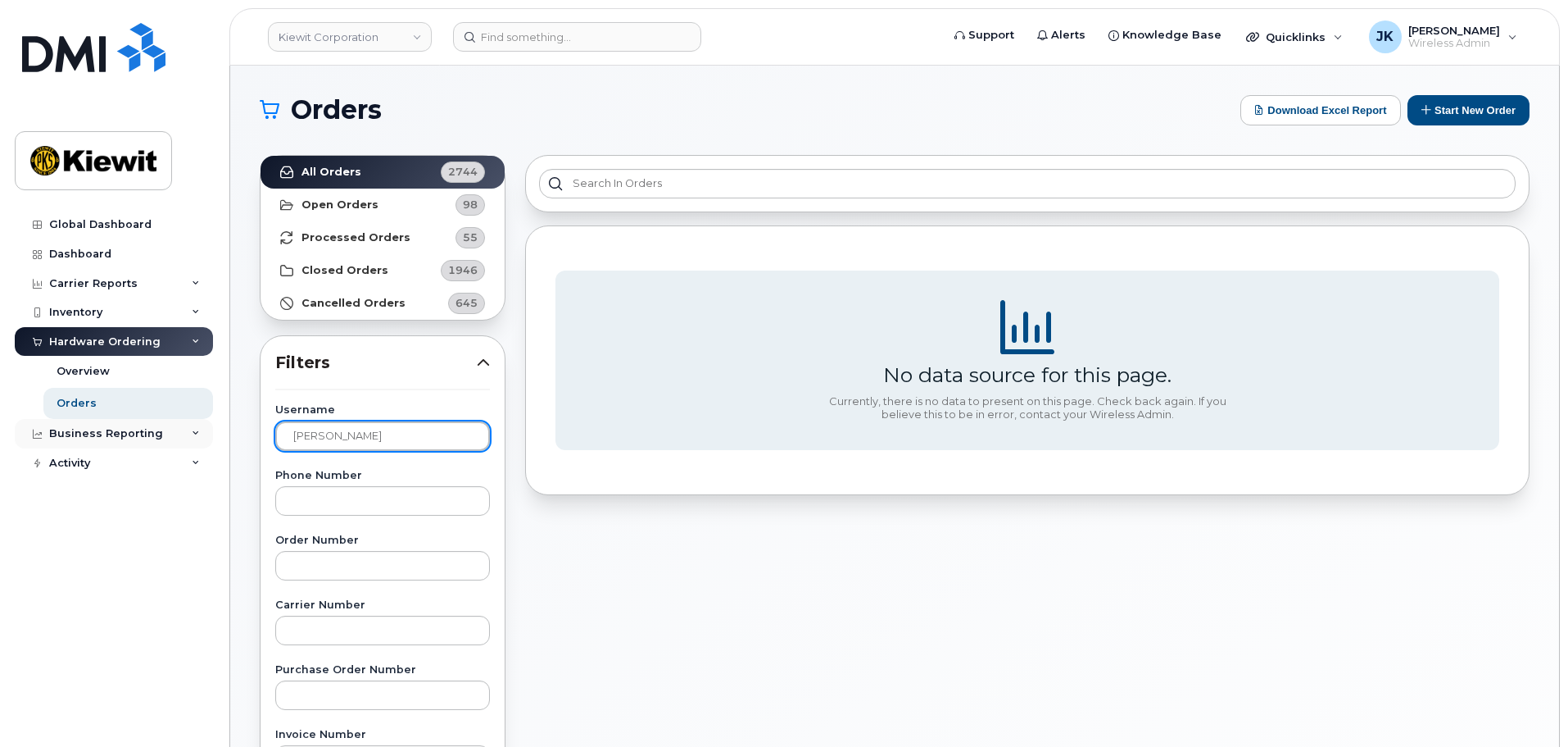
drag, startPoint x: 370, startPoint y: 440, endPoint x: 187, endPoint y: 442, distance: 183.0
click at [230, 442] on div "Kiewit Corporation Support Alerts Knowledge Base Quicklinks Suspend / Cancel De…" at bounding box center [894, 691] width 1329 height 1251
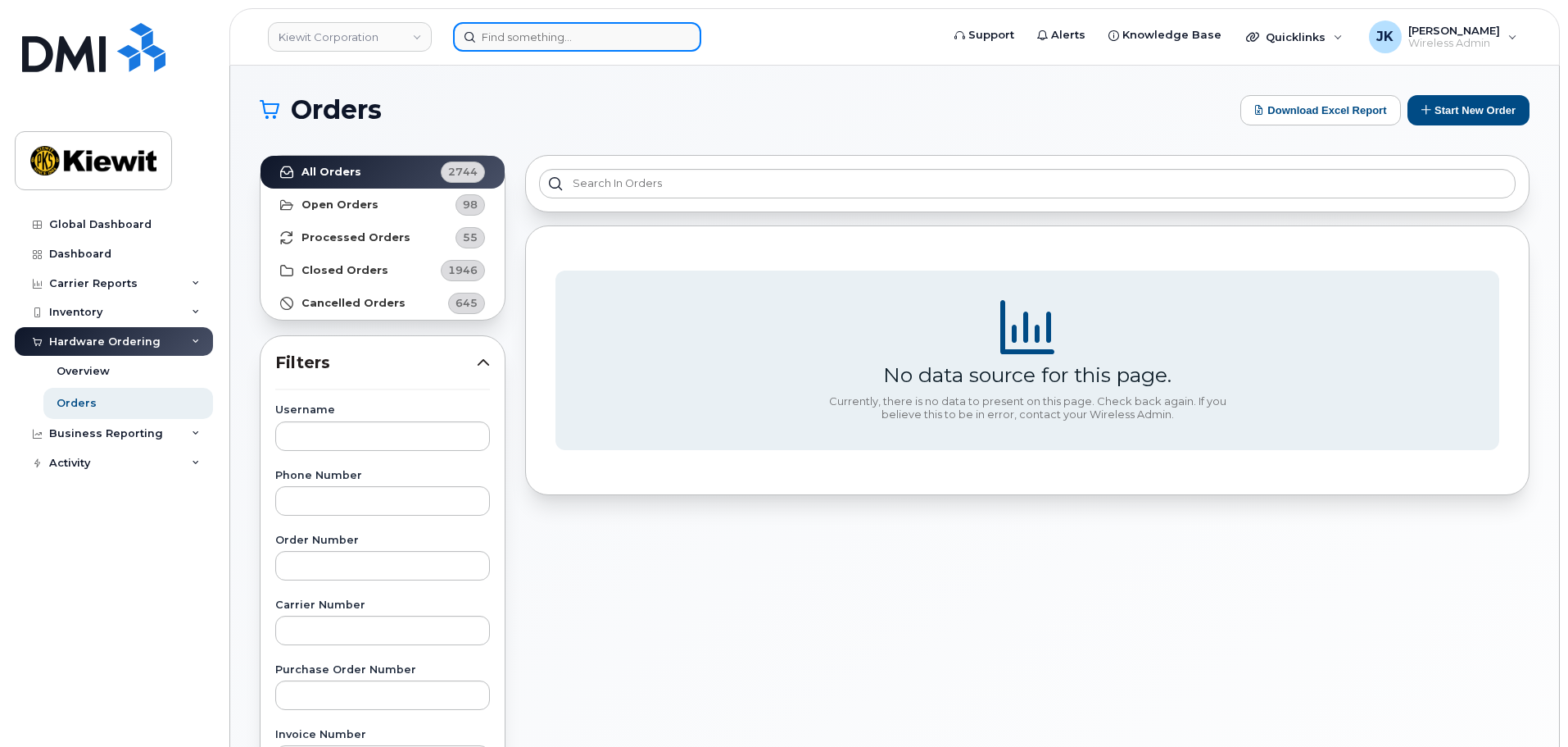
click at [545, 42] on input at bounding box center [577, 36] width 248 height 29
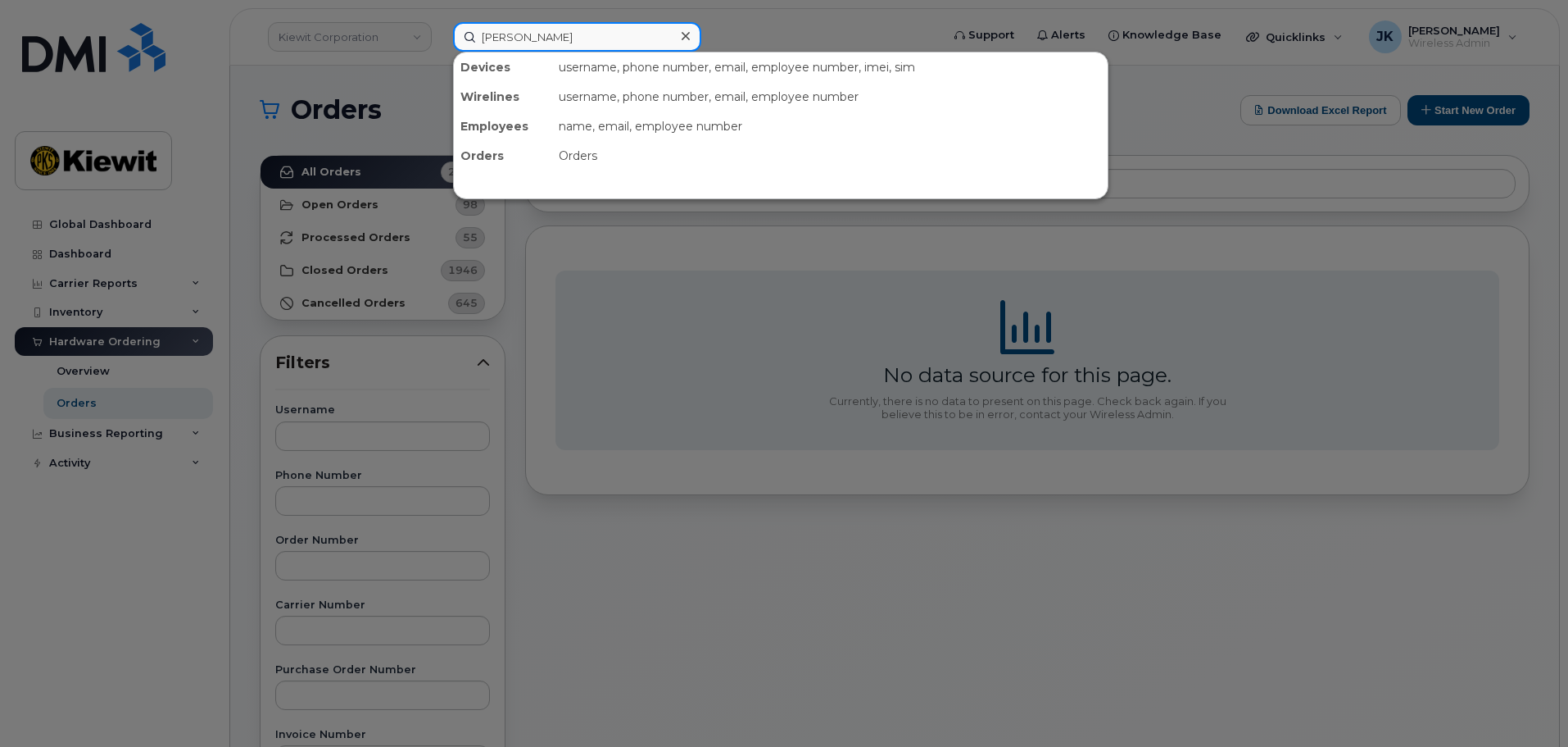
type input "victor wang"
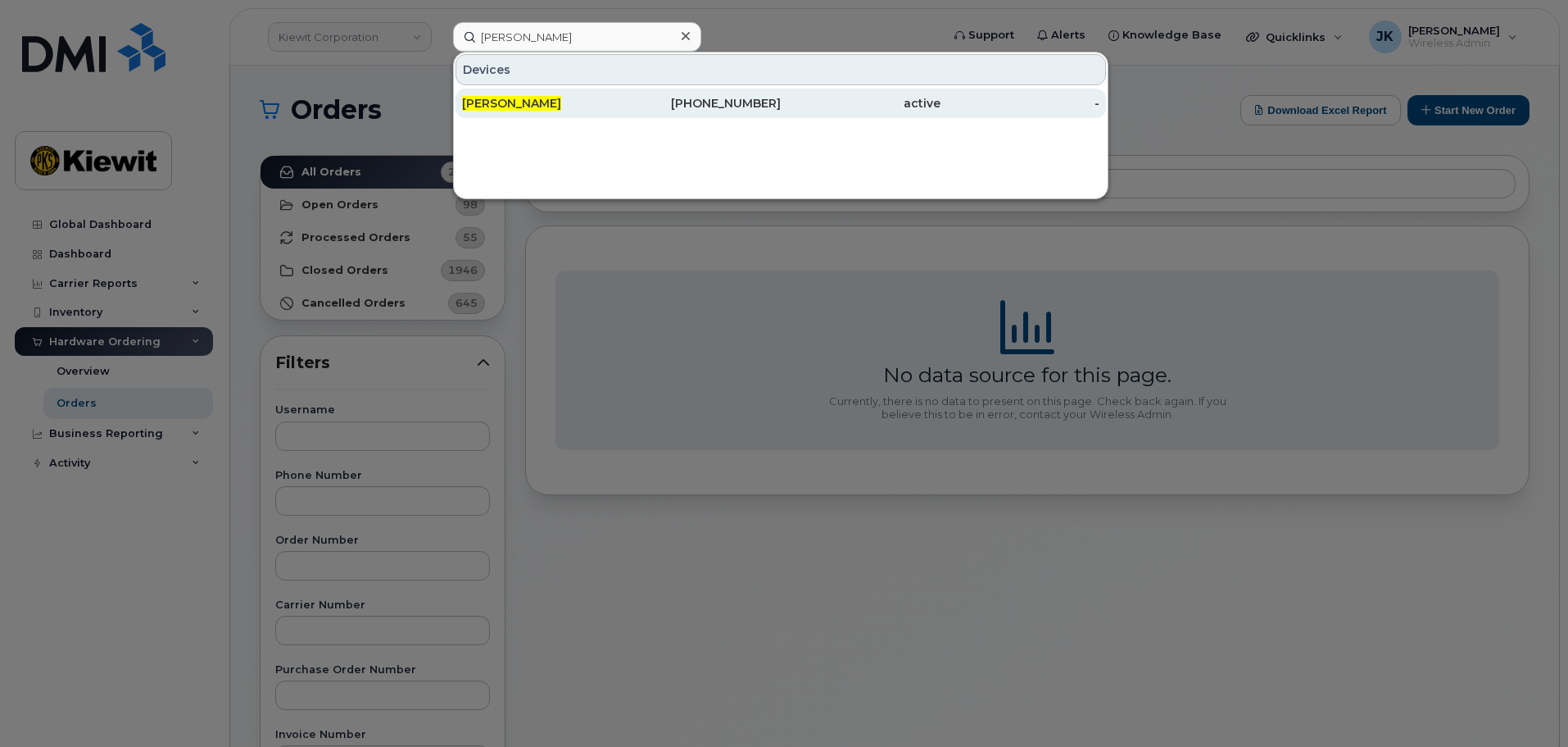
click at [747, 100] on div "604-992-1635" at bounding box center [702, 103] width 160 height 16
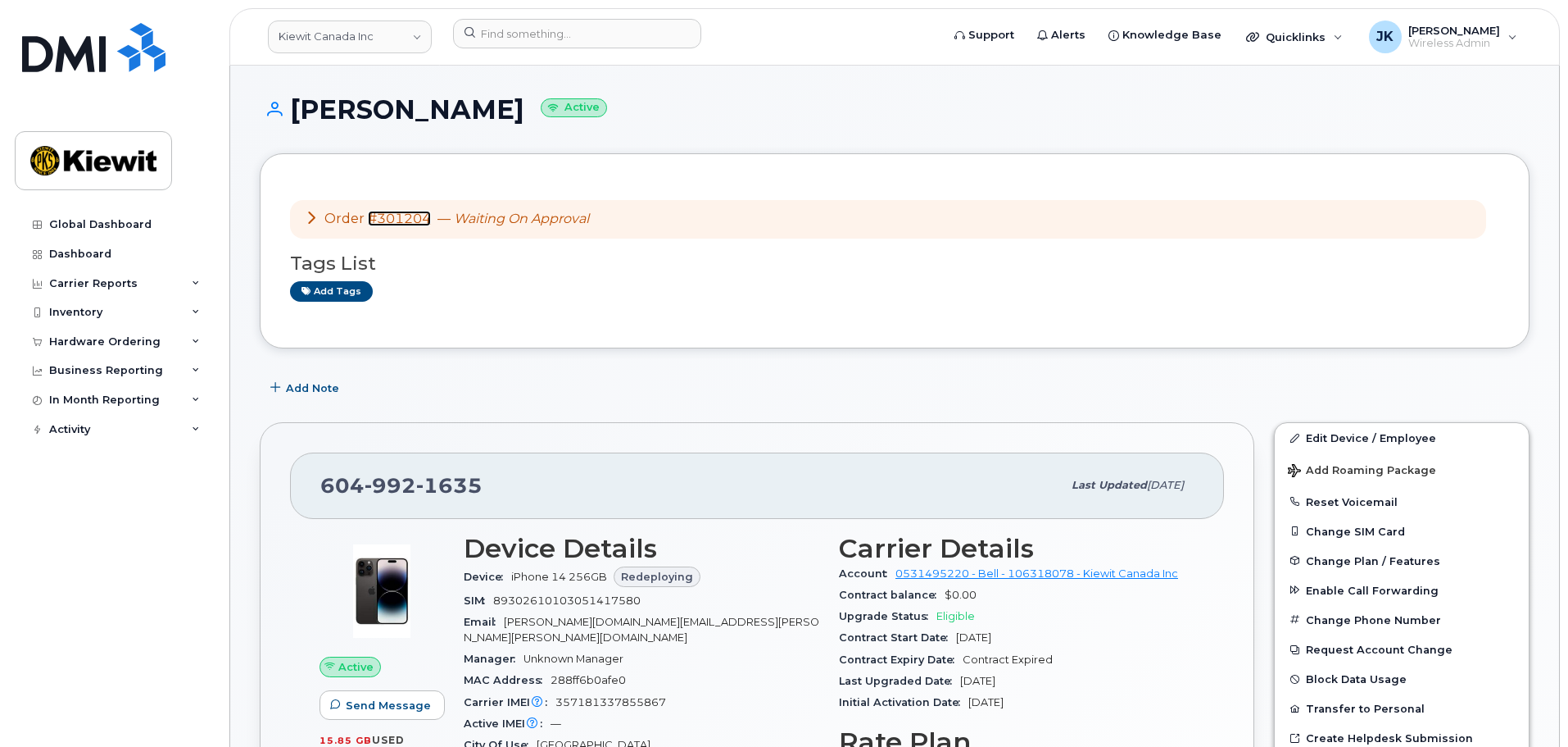
click at [412, 221] on link "#301204" at bounding box center [399, 218] width 63 height 15
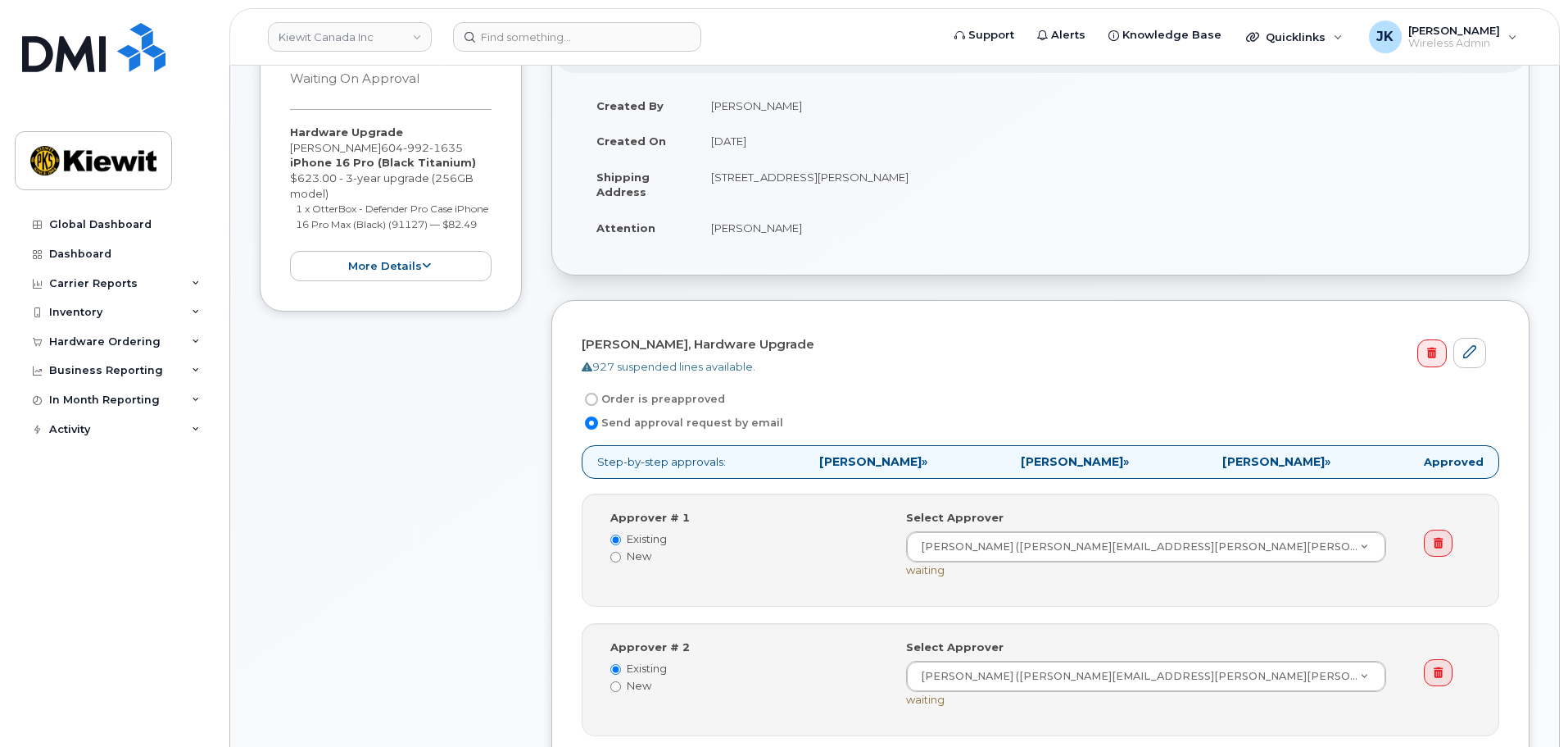
scroll to position [246, 0]
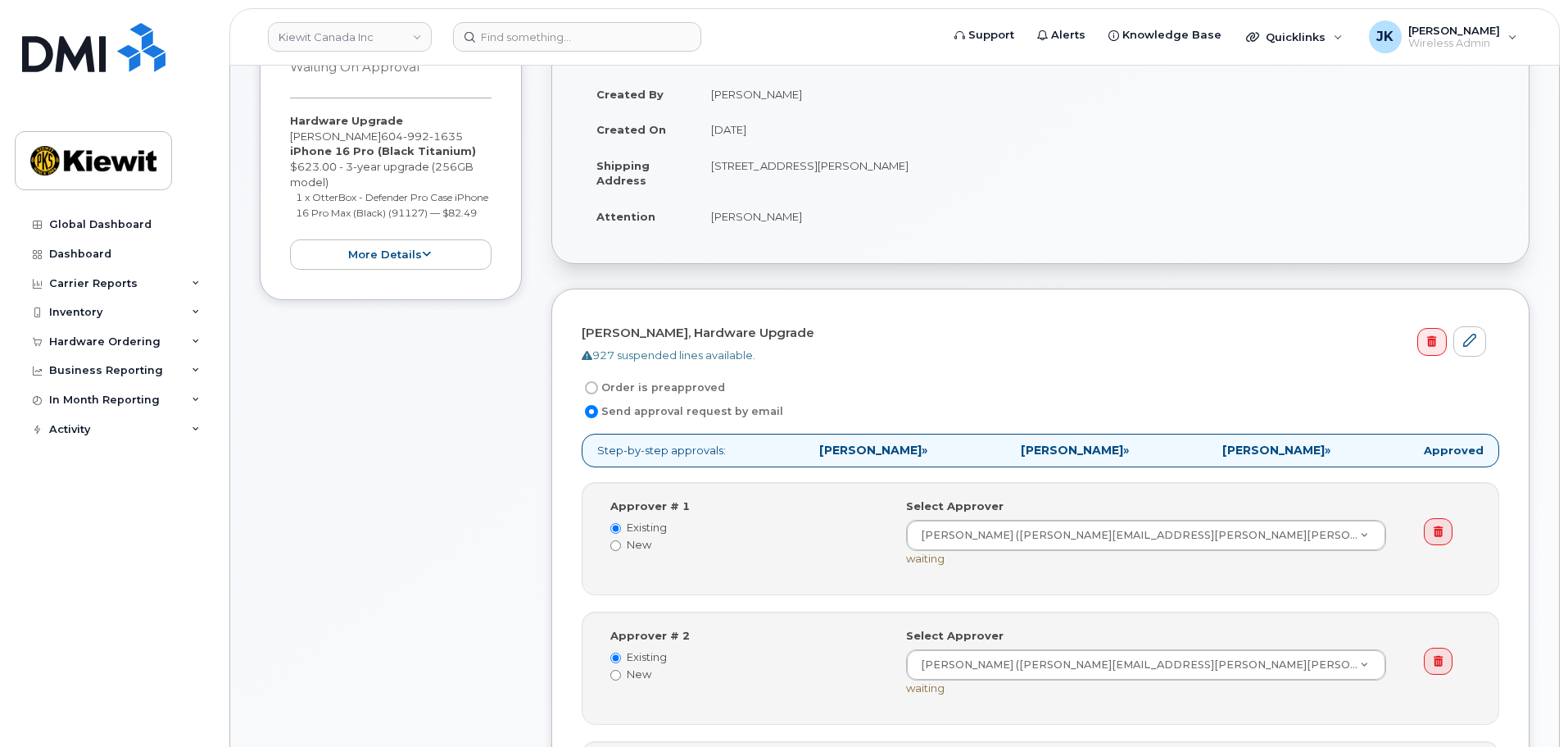
click at [592, 387] on input "Order is preapproved" at bounding box center [592, 388] width 13 height 13
radio input "true"
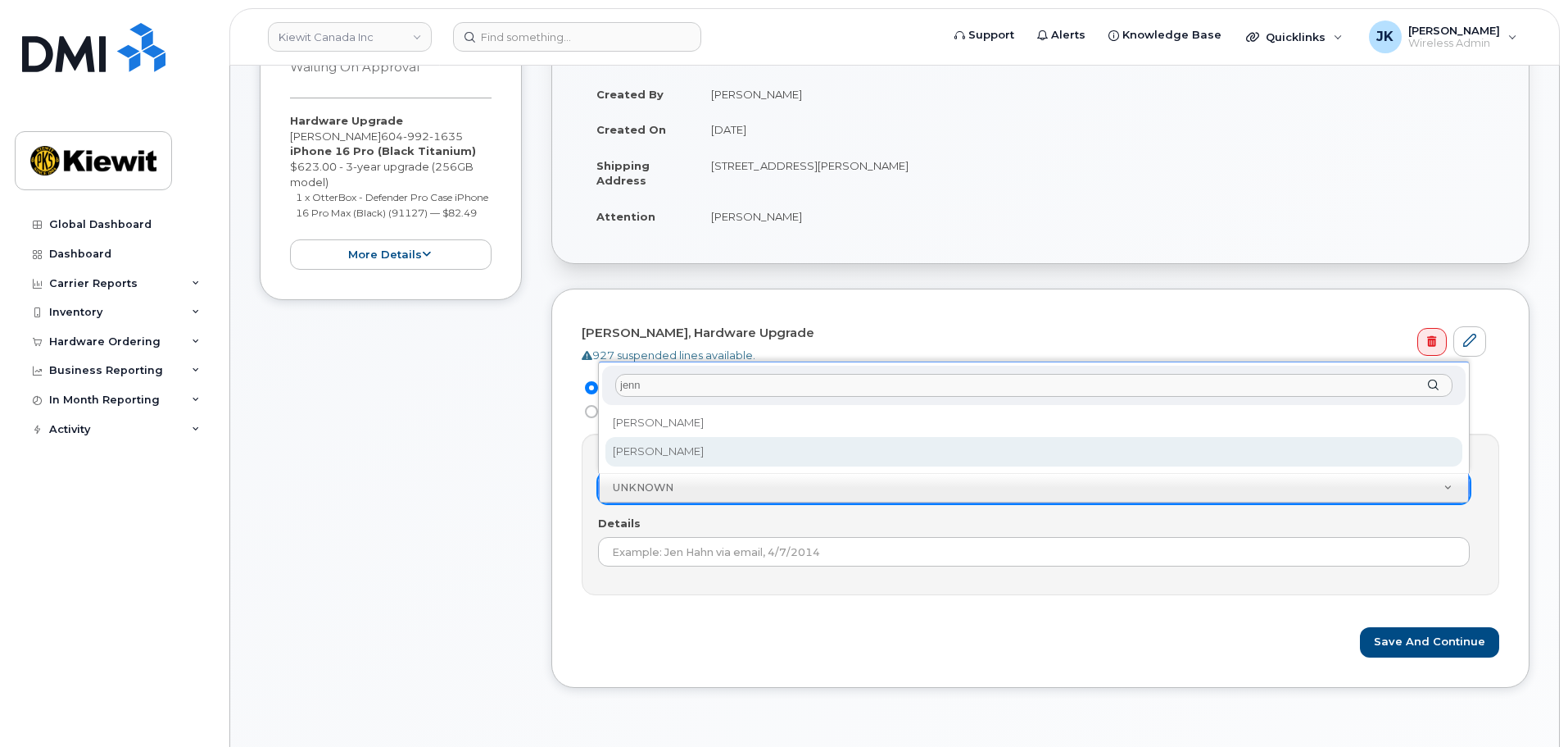
type input "jenn"
select select "1034592"
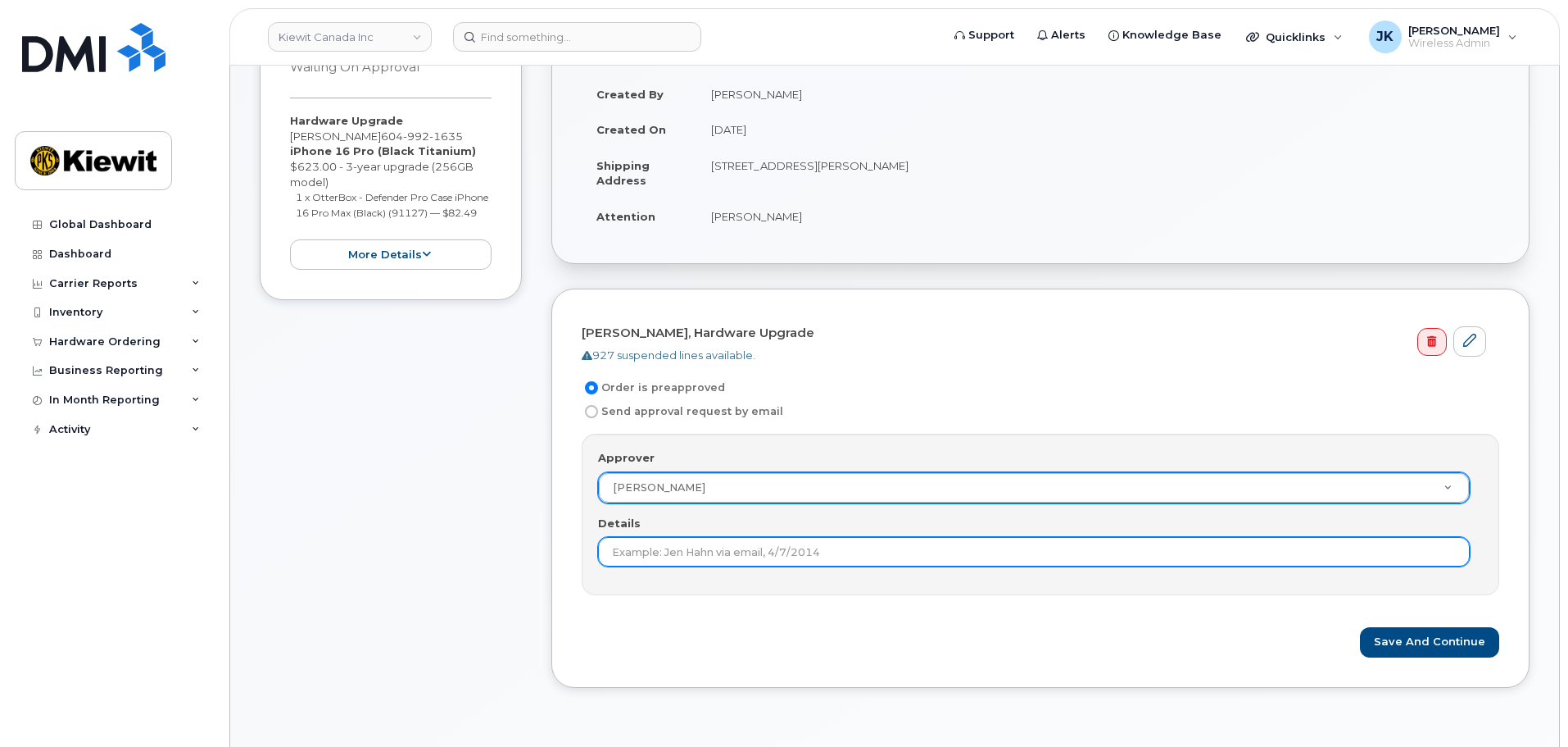
click at [699, 543] on input "Details" at bounding box center [1033, 551] width 871 height 29
type input "2nd approval not needed."
drag, startPoint x: 752, startPoint y: 550, endPoint x: 417, endPoint y: 540, distance: 335.1
click at [420, 541] on div "Item #1 Waiting On Approval $705.49 Hardware Upgrade Victor Wang 604 992 1635 i…" at bounding box center [895, 356] width 1269 height 712
click at [628, 538] on div "Details" at bounding box center [1039, 541] width 885 height 51
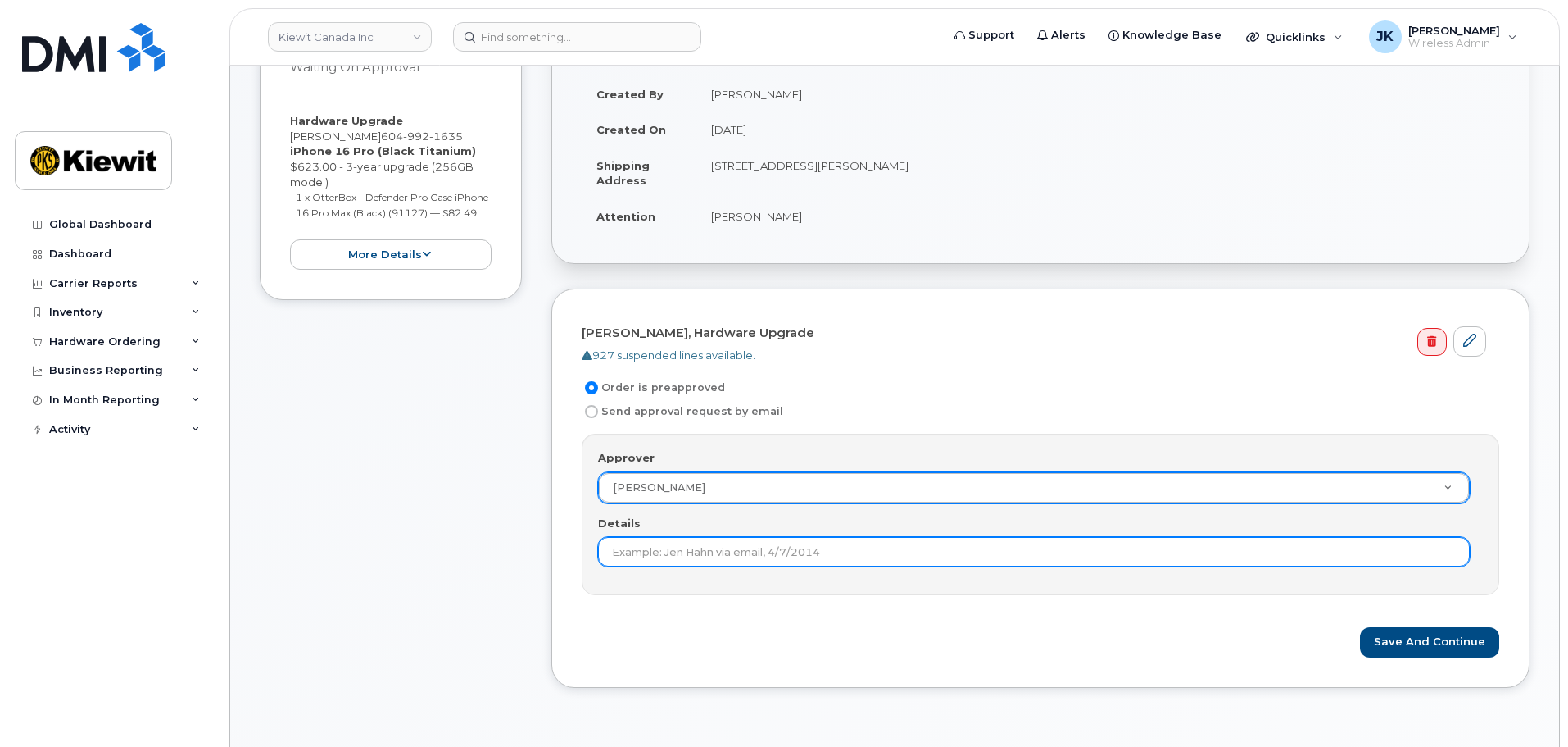
click at [640, 548] on input "Details" at bounding box center [1033, 551] width 871 height 29
type input "Only 1 approval is needed."
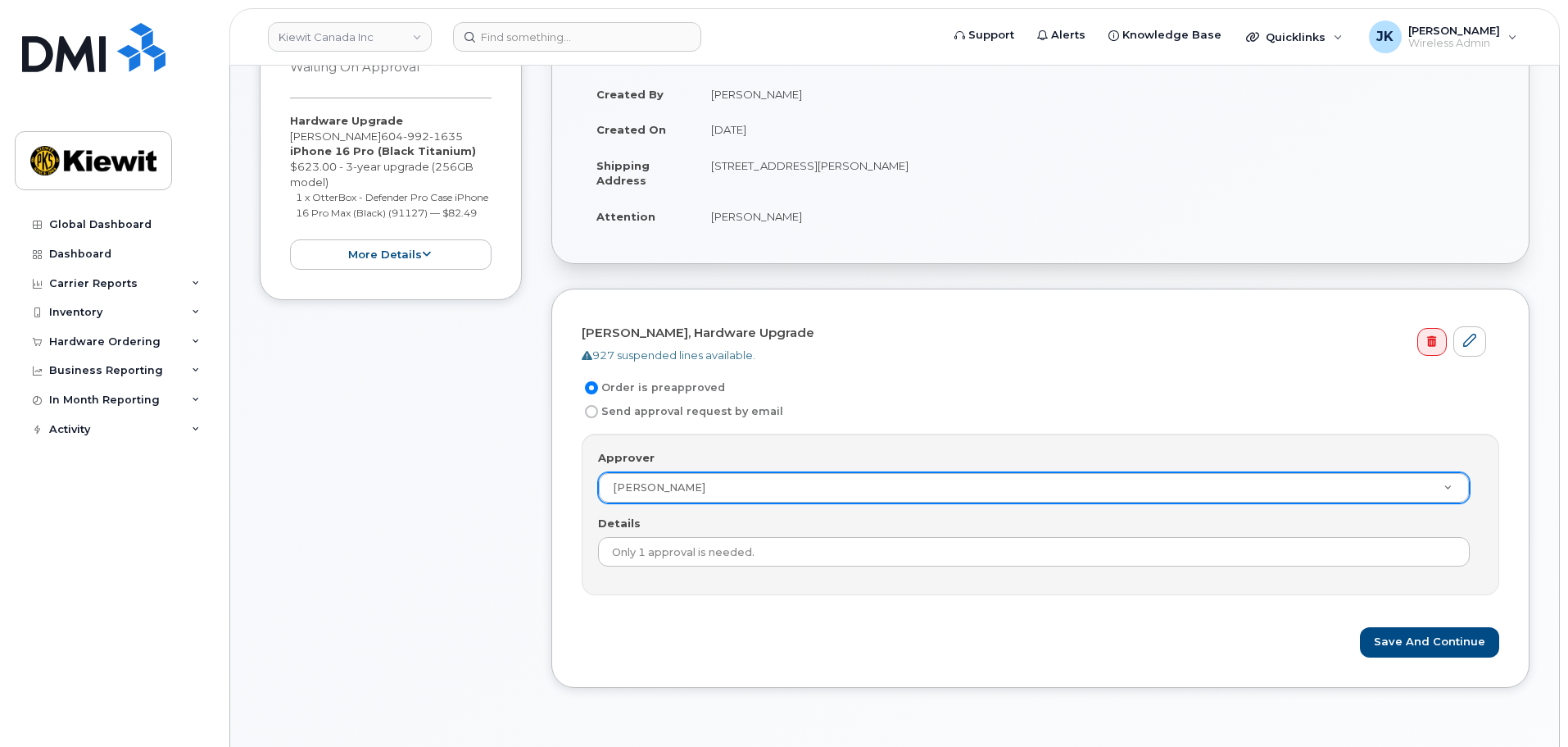
click at [841, 647] on div "Save and Continue" at bounding box center [1040, 642] width 917 height 30
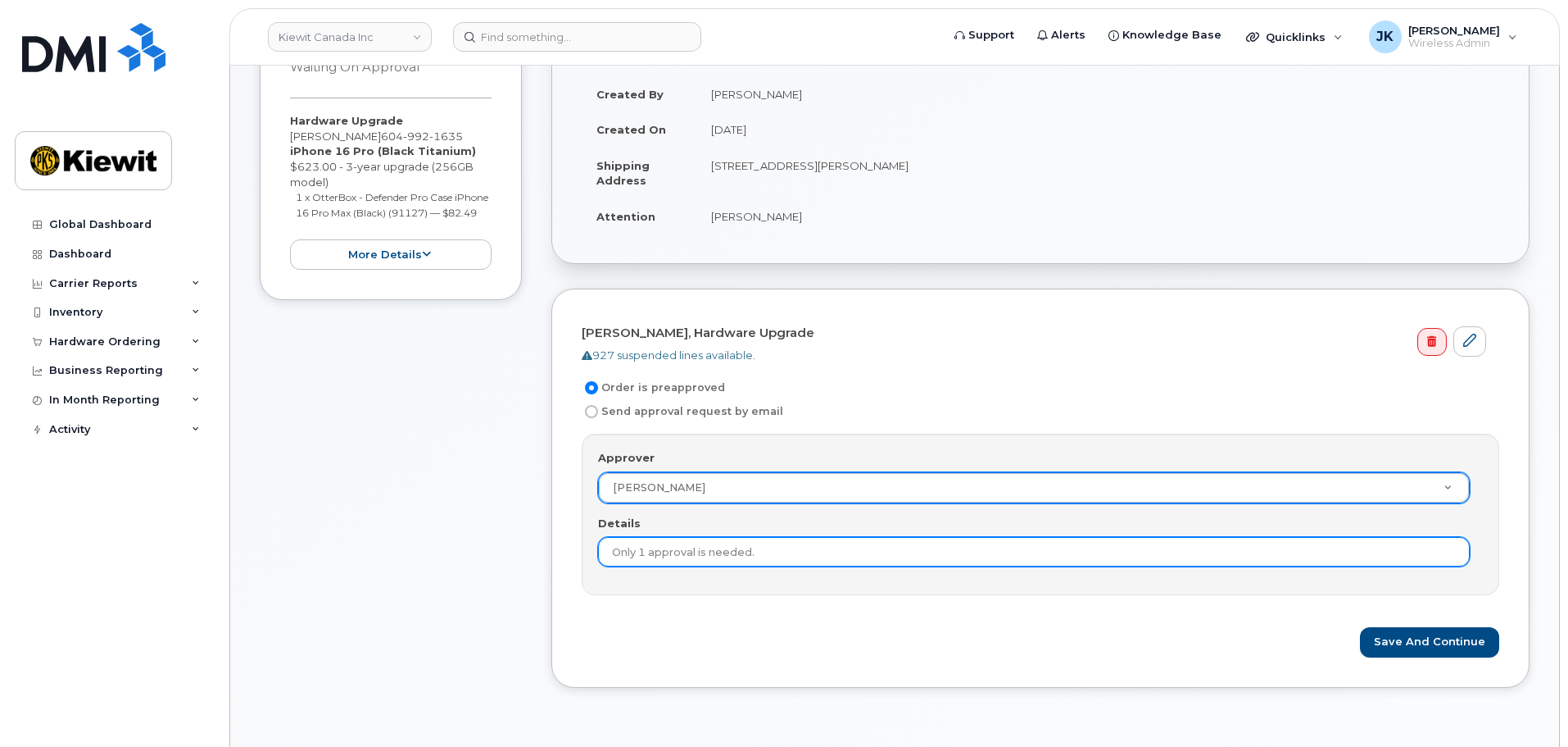
click at [774, 549] on input "Only 1 approval is needed." at bounding box center [1033, 551] width 871 height 29
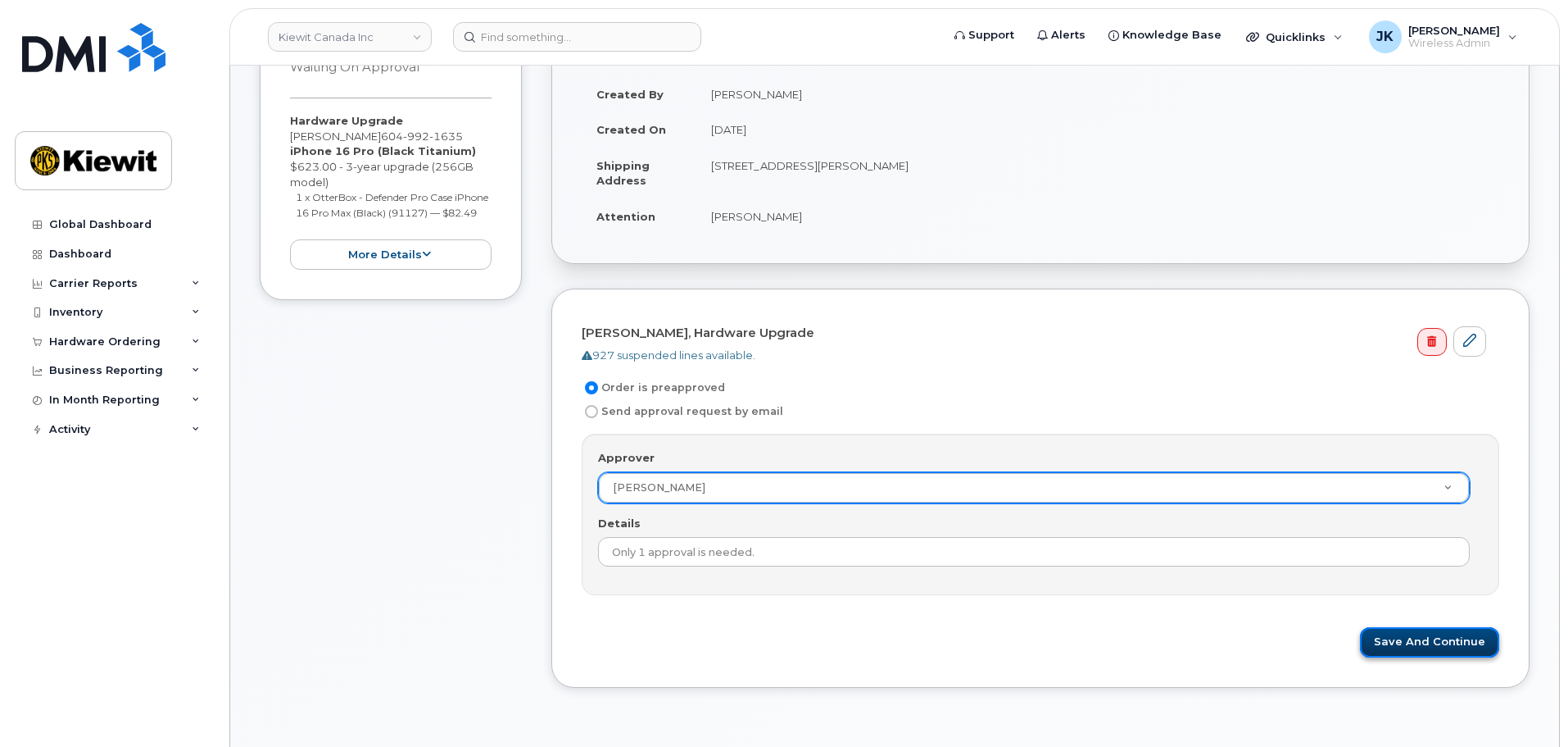
click at [1405, 639] on button "Save and Continue" at bounding box center [1429, 642] width 139 height 30
